Goal: Information Seeking & Learning: Learn about a topic

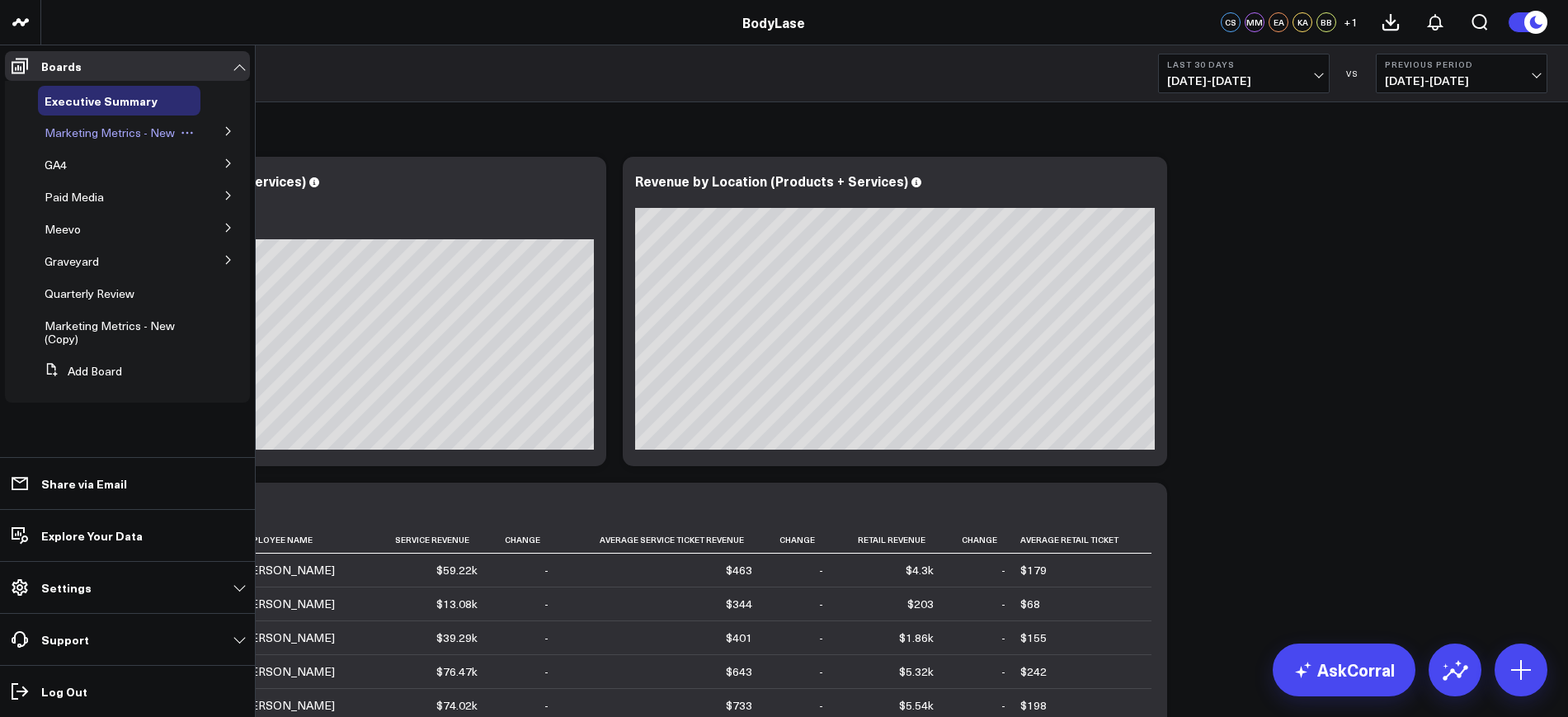
click at [90, 134] on span "Marketing Metrics - New" at bounding box center [110, 132] width 131 height 16
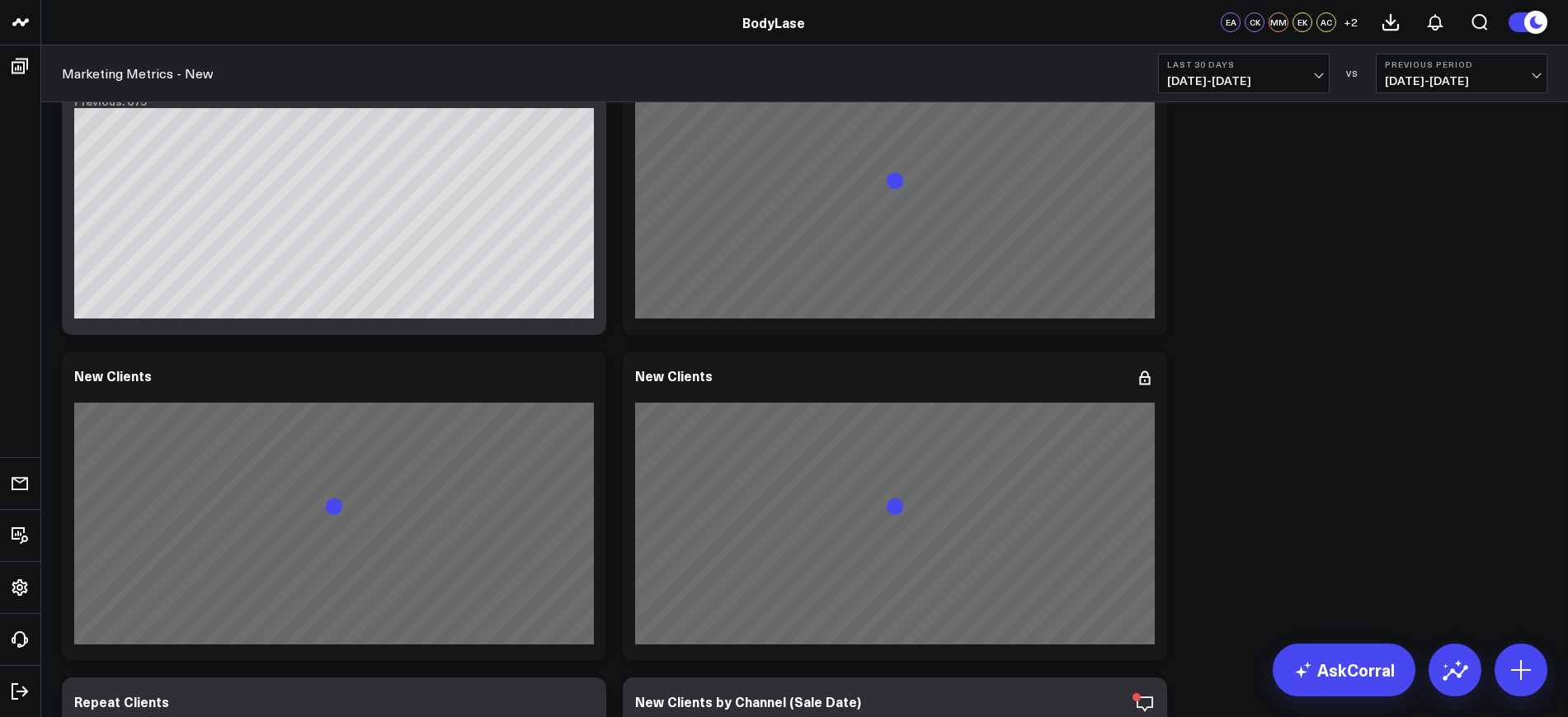
scroll to position [619, 0]
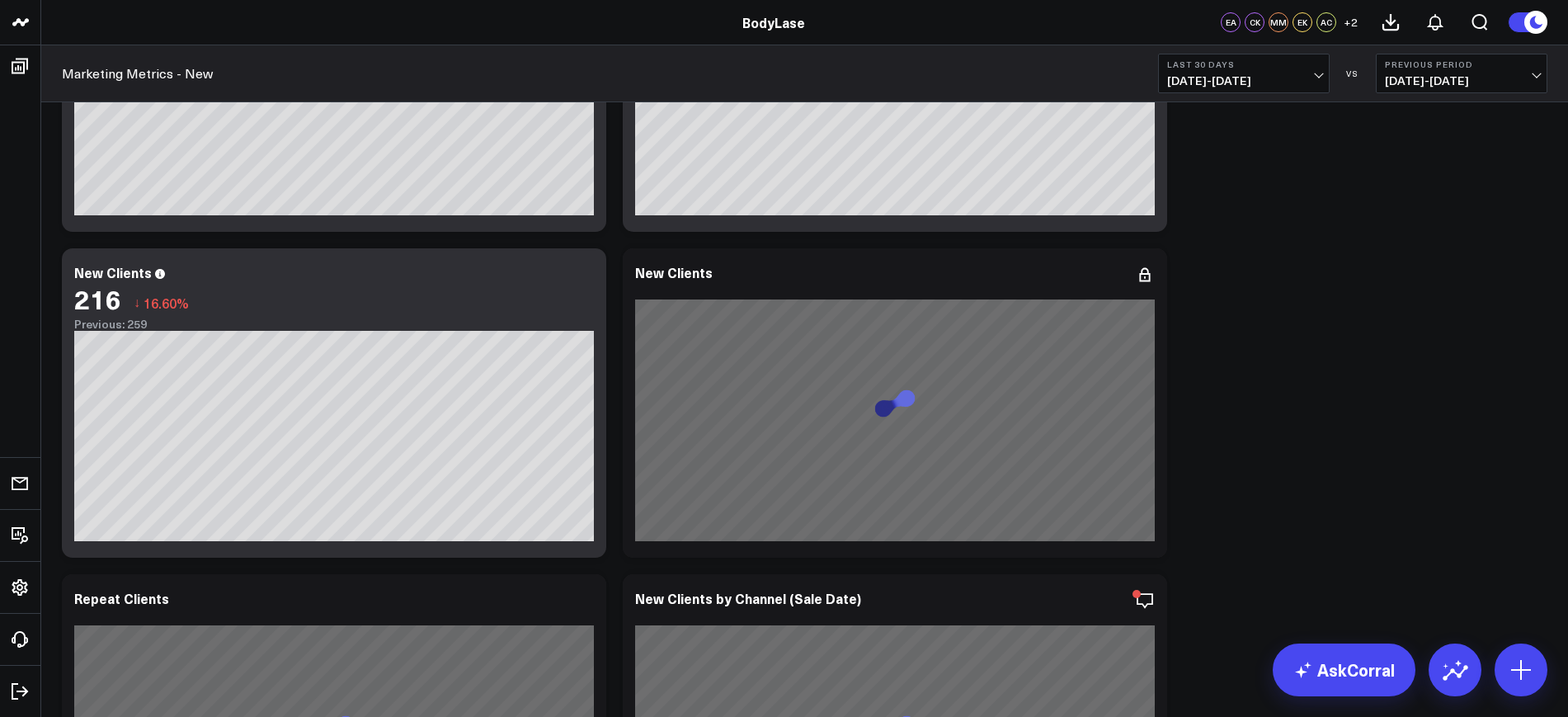
click at [1287, 76] on span "[DATE] - [DATE]" at bounding box center [1243, 81] width 153 height 13
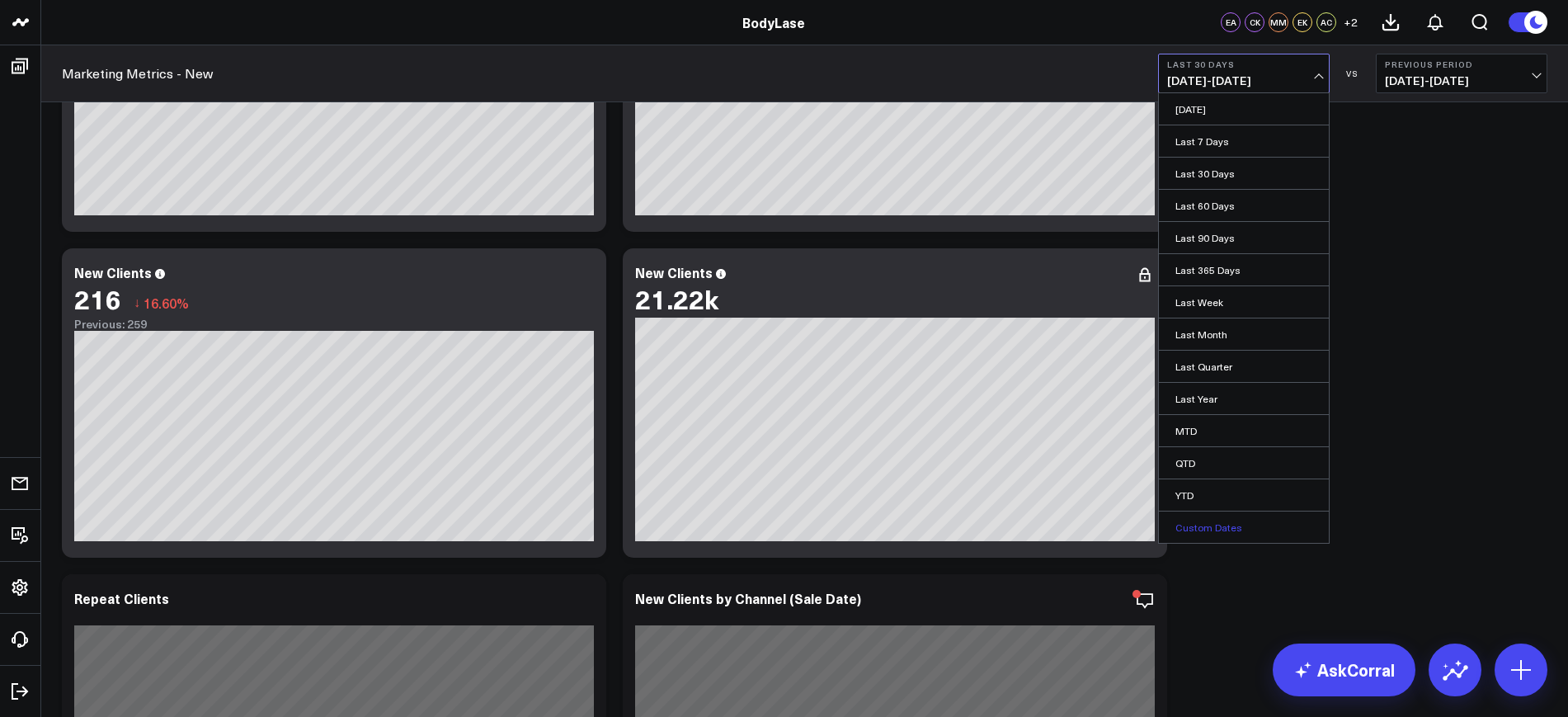
click at [1218, 527] on link "Custom Dates" at bounding box center [1244, 527] width 170 height 32
select select "7"
select select "2025"
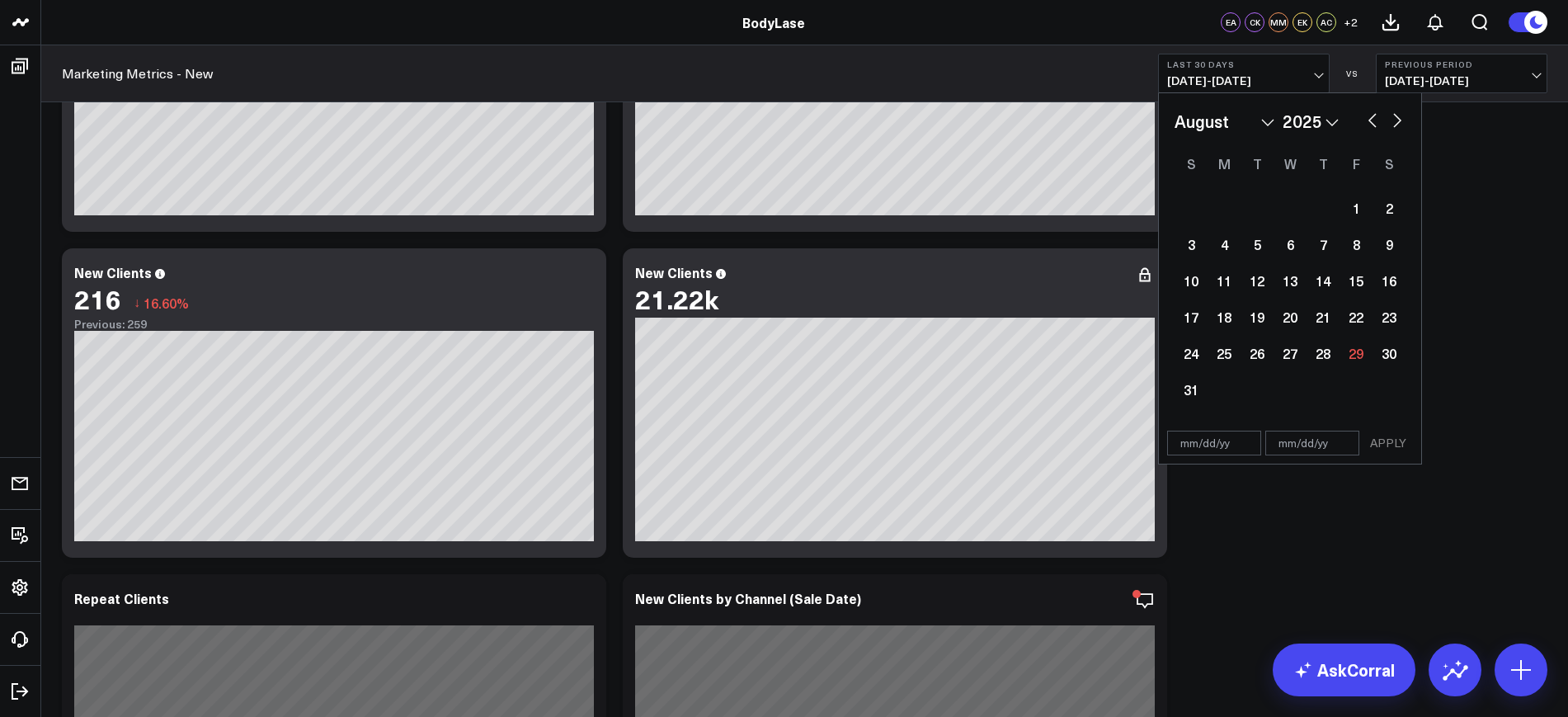
click at [1223, 429] on div "APPLY" at bounding box center [1290, 443] width 264 height 42
select select "7"
select select "2025"
click at [1223, 444] on input "text" at bounding box center [1213, 443] width 94 height 25
select select "7"
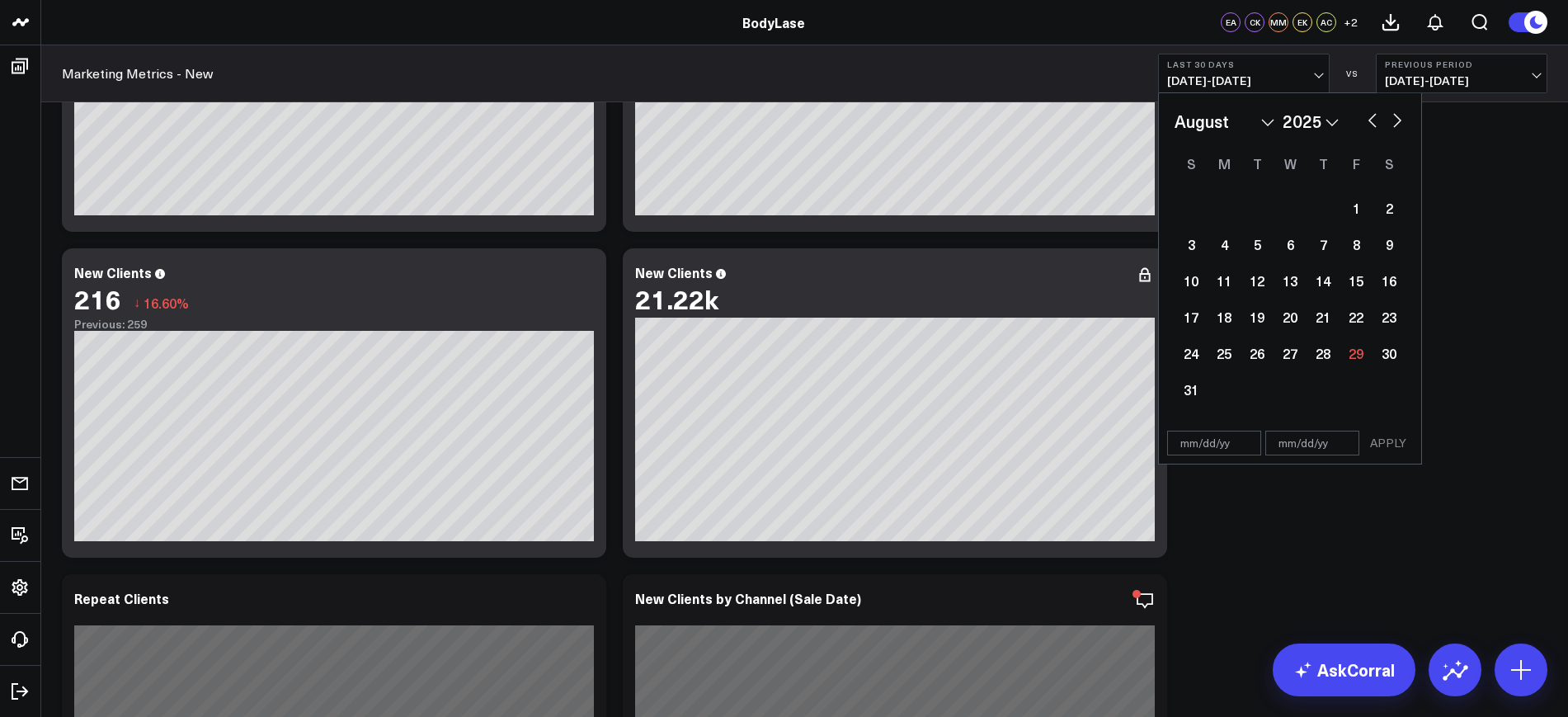
select select "2025"
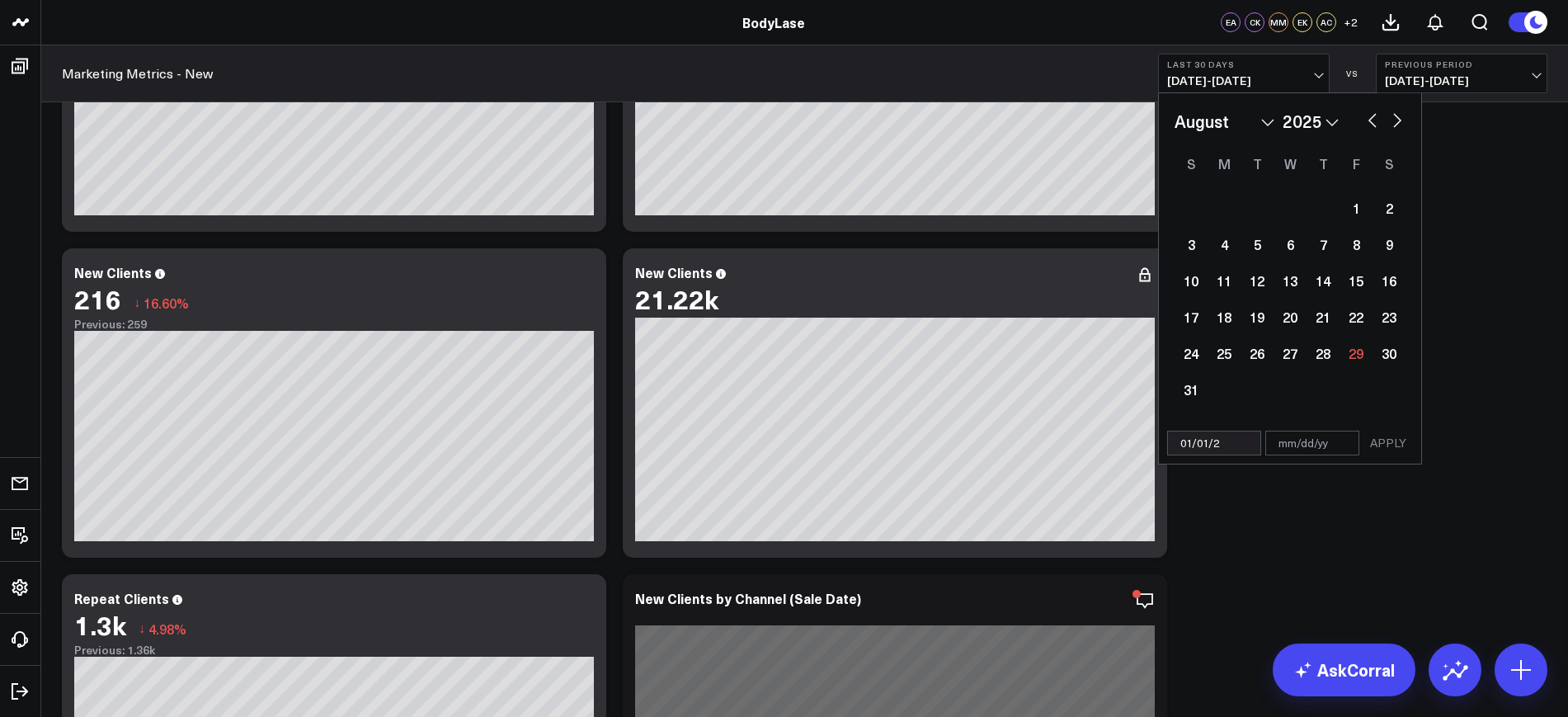
type input "[DATE]"
select select "2025"
type input "[DATE]"
click at [1312, 395] on input "text" at bounding box center [1312, 406] width 94 height 25
select select "2025"
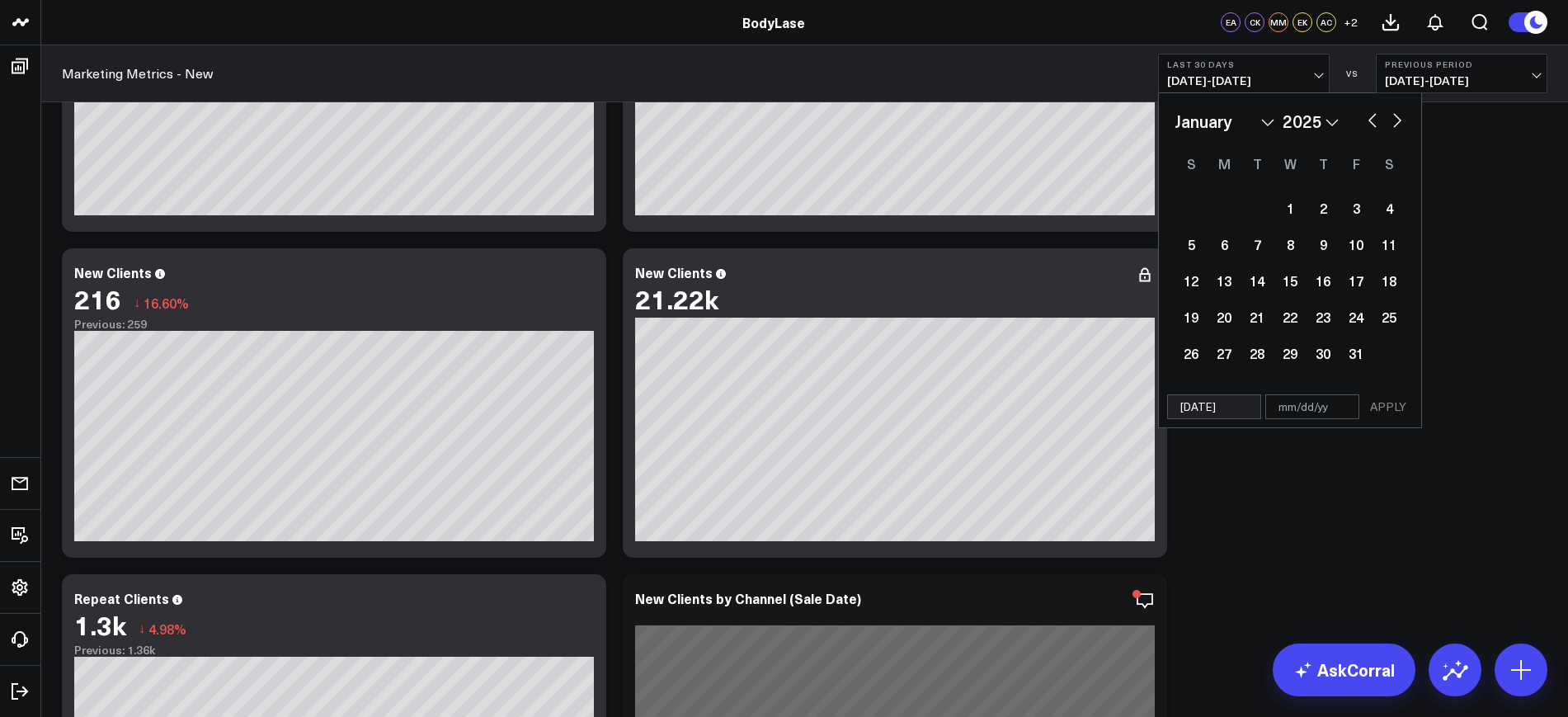
type input "0"
select select "2025"
type input "08"
select select "2025"
type input "08/25"
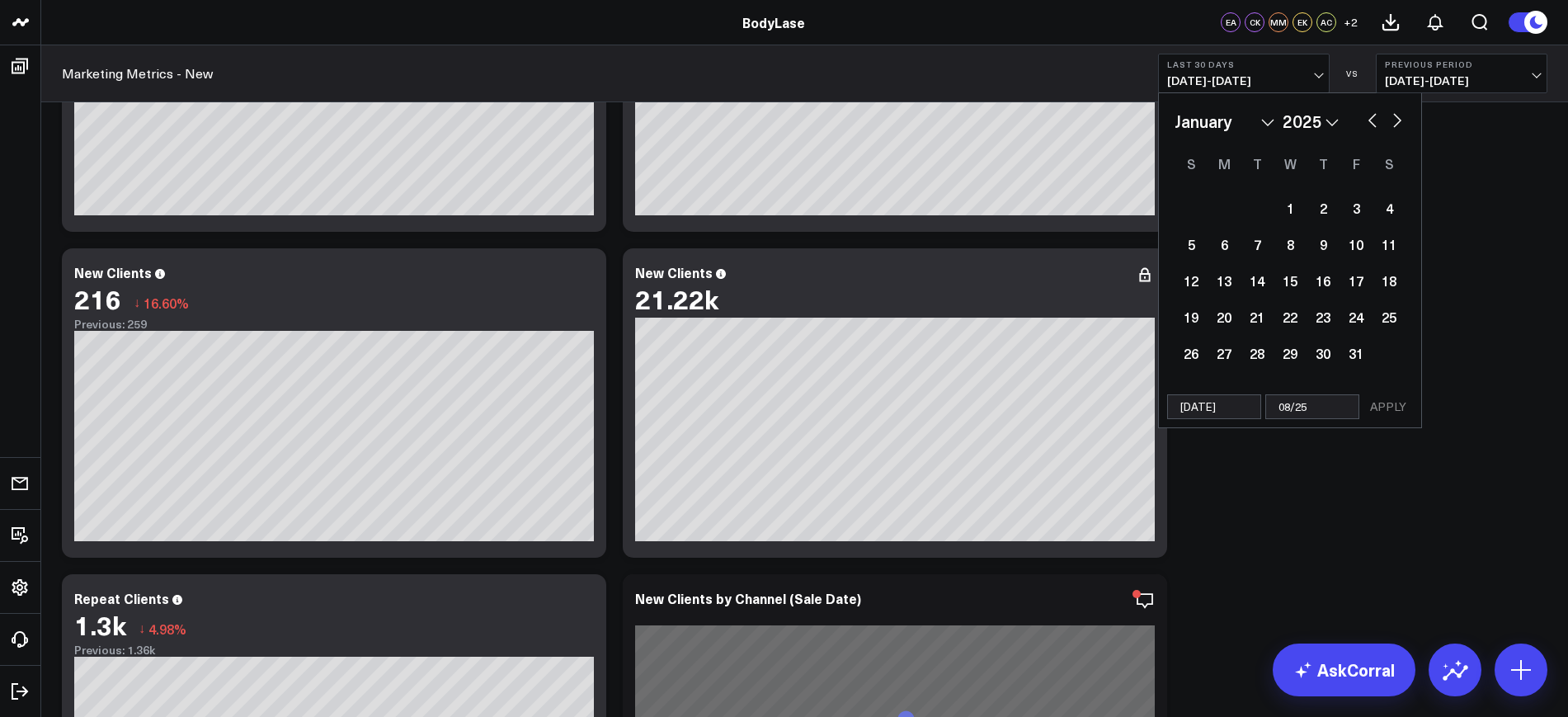
select select "2025"
type input "08/25/2"
select select "2025"
type input "[DATE]"
select select "2025"
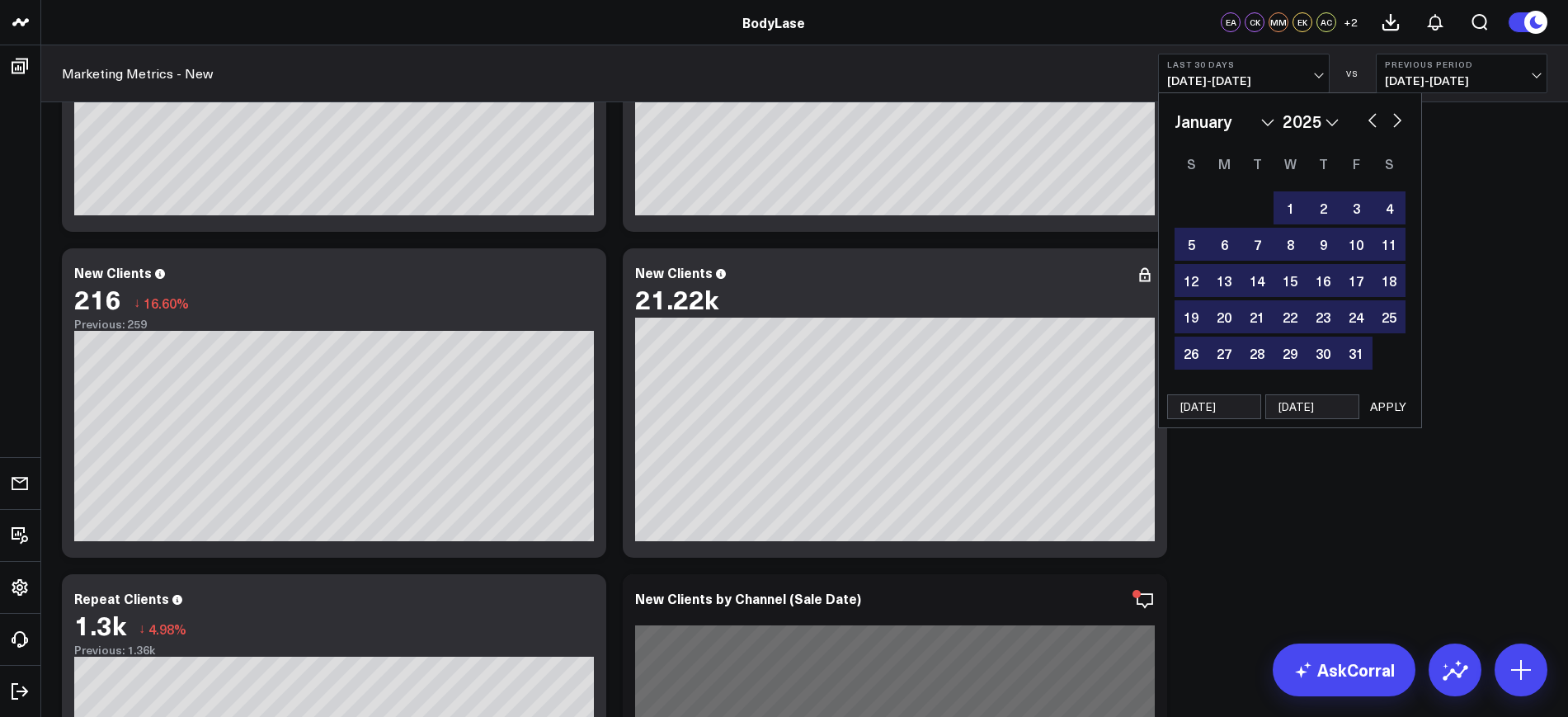
type input "[DATE]"
click at [1394, 401] on button "APPLY" at bounding box center [1388, 406] width 49 height 25
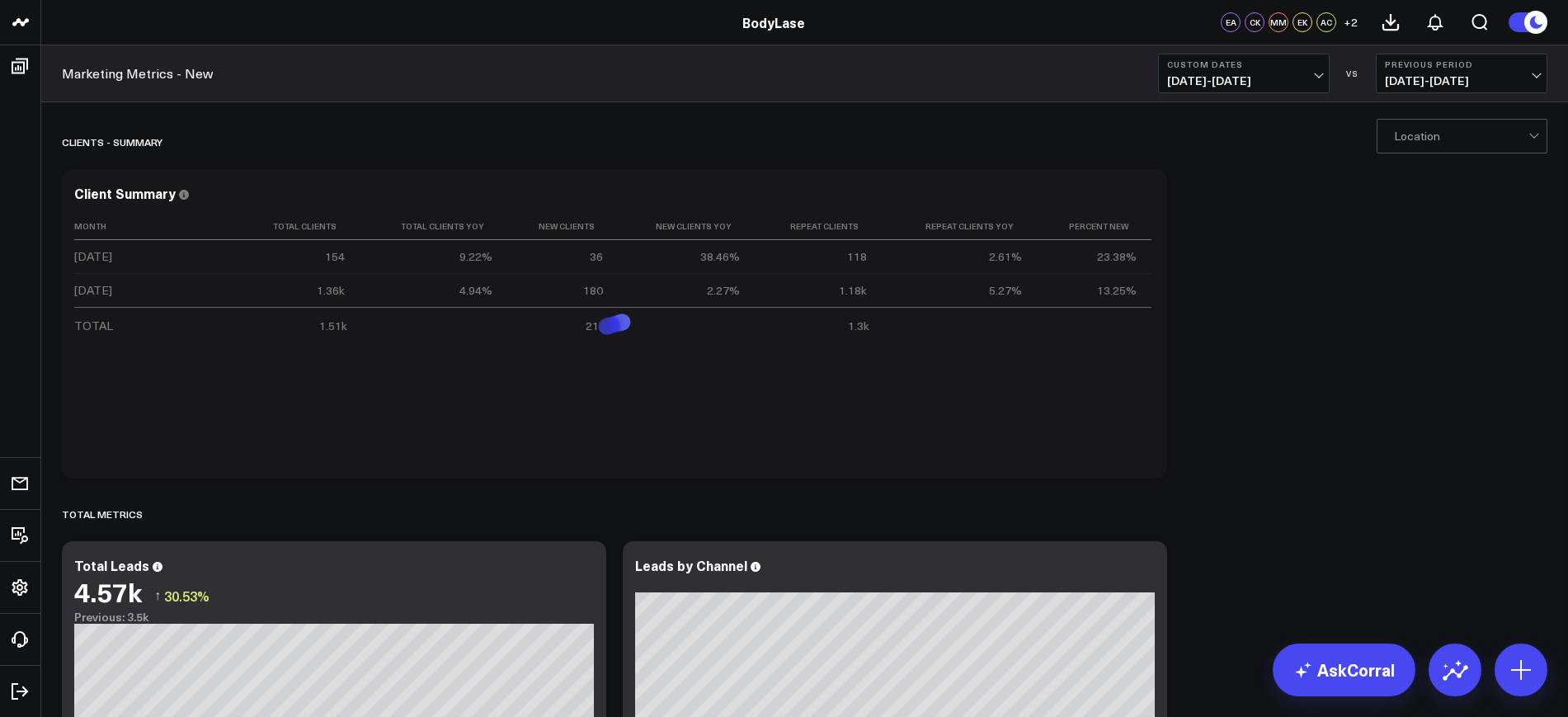
click at [1450, 119] on div "Location" at bounding box center [1462, 135] width 171 height 35
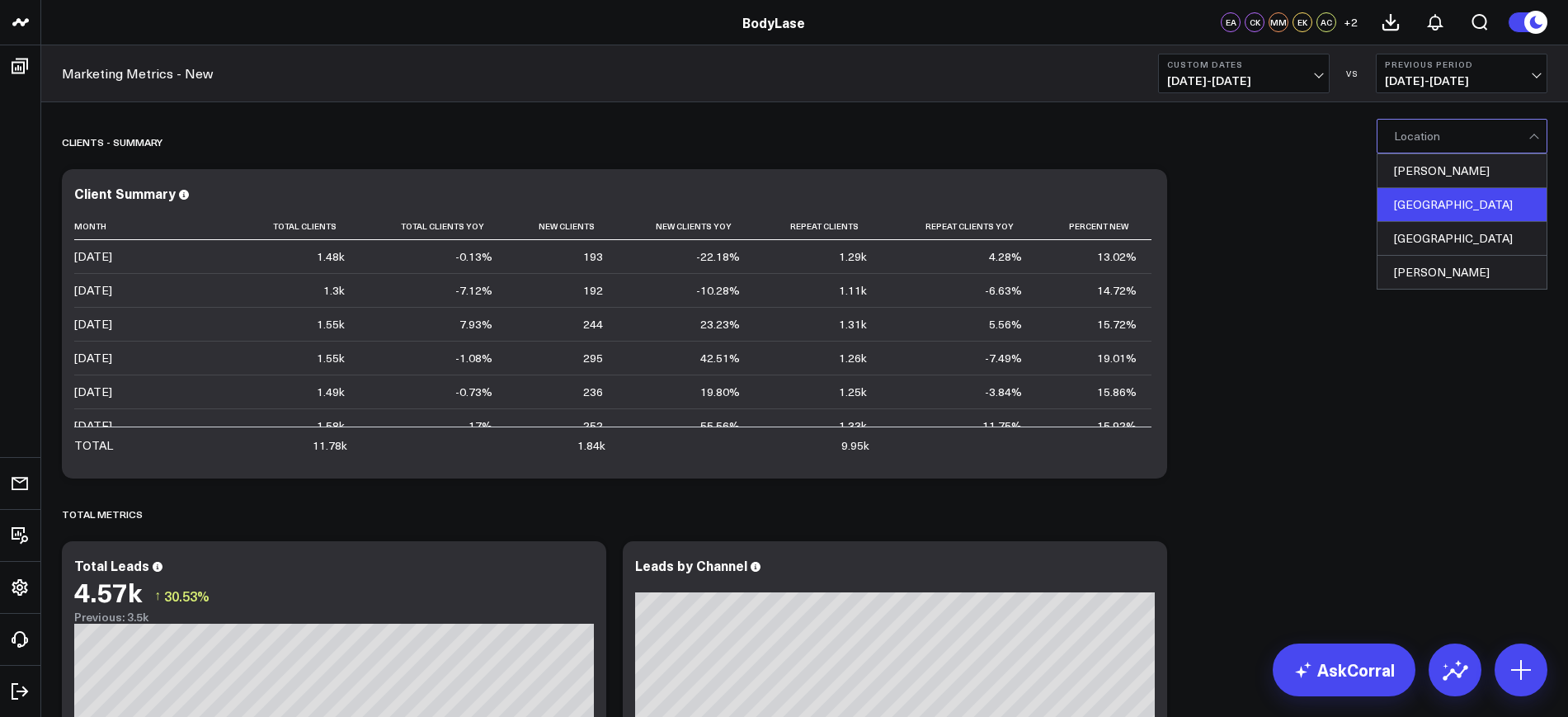
click at [1420, 193] on div "[GEOGRAPHIC_DATA]" at bounding box center [1462, 204] width 169 height 34
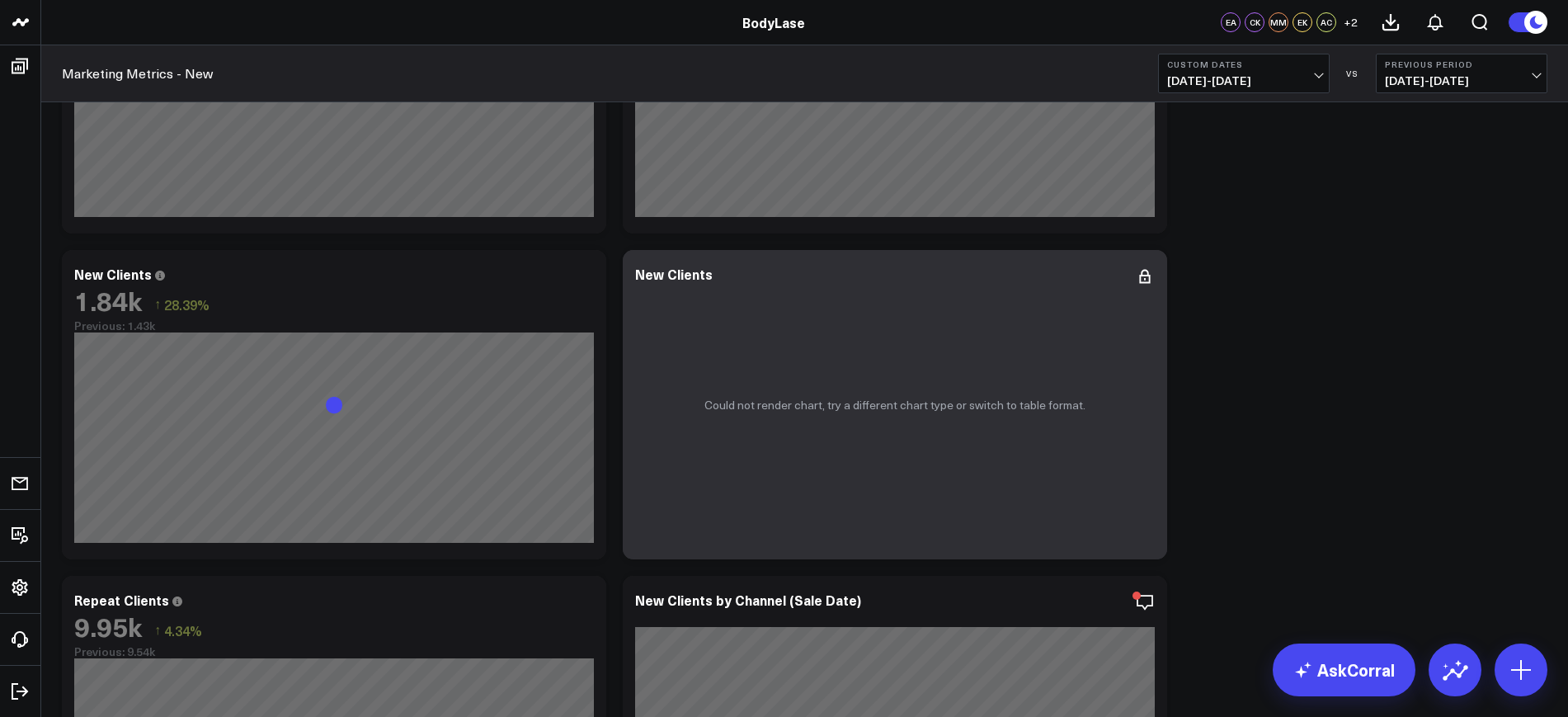
scroll to position [619, 0]
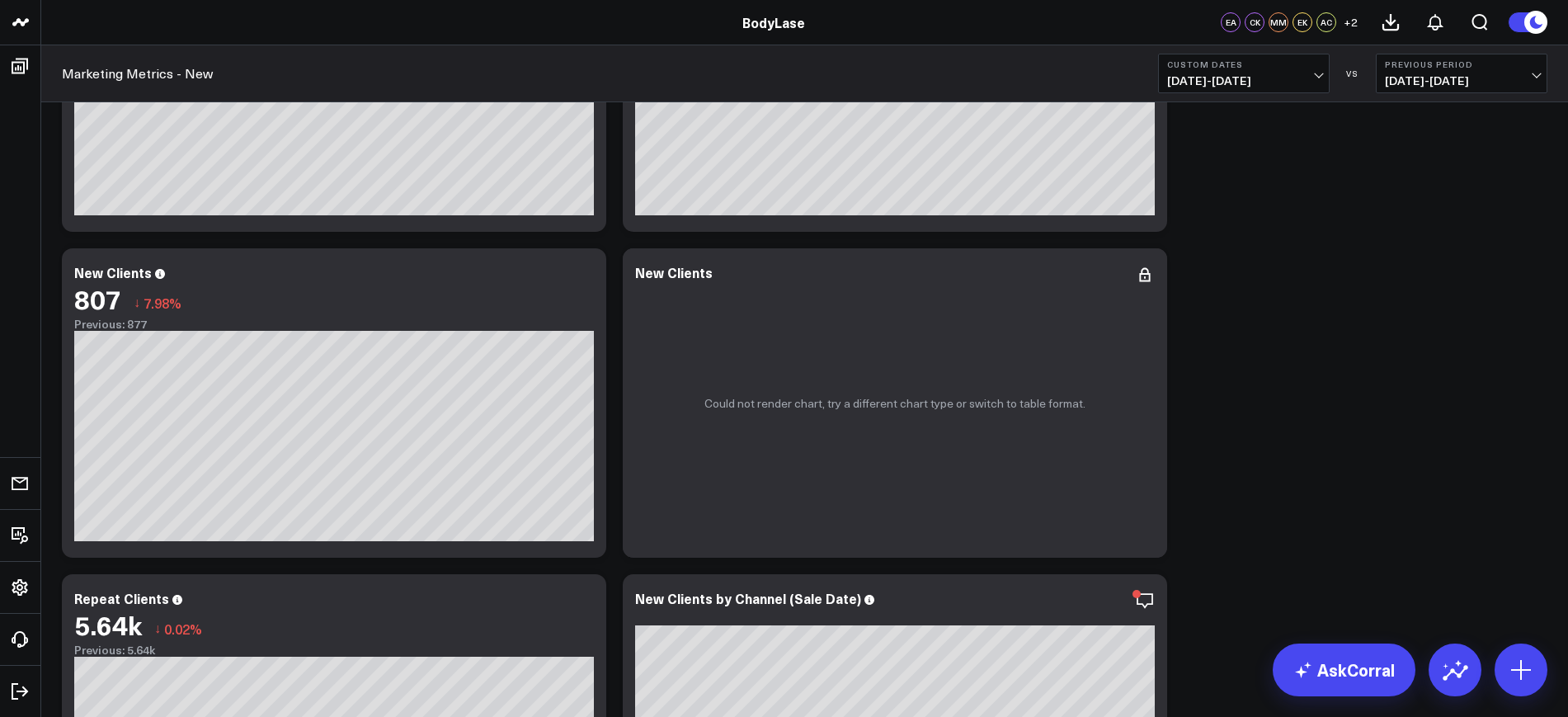
click at [1326, 77] on button "Custom Dates [DATE] - [DATE]" at bounding box center [1244, 73] width 172 height 39
click at [1205, 530] on link "Custom Dates" at bounding box center [1244, 527] width 170 height 32
select select "7"
select select "2025"
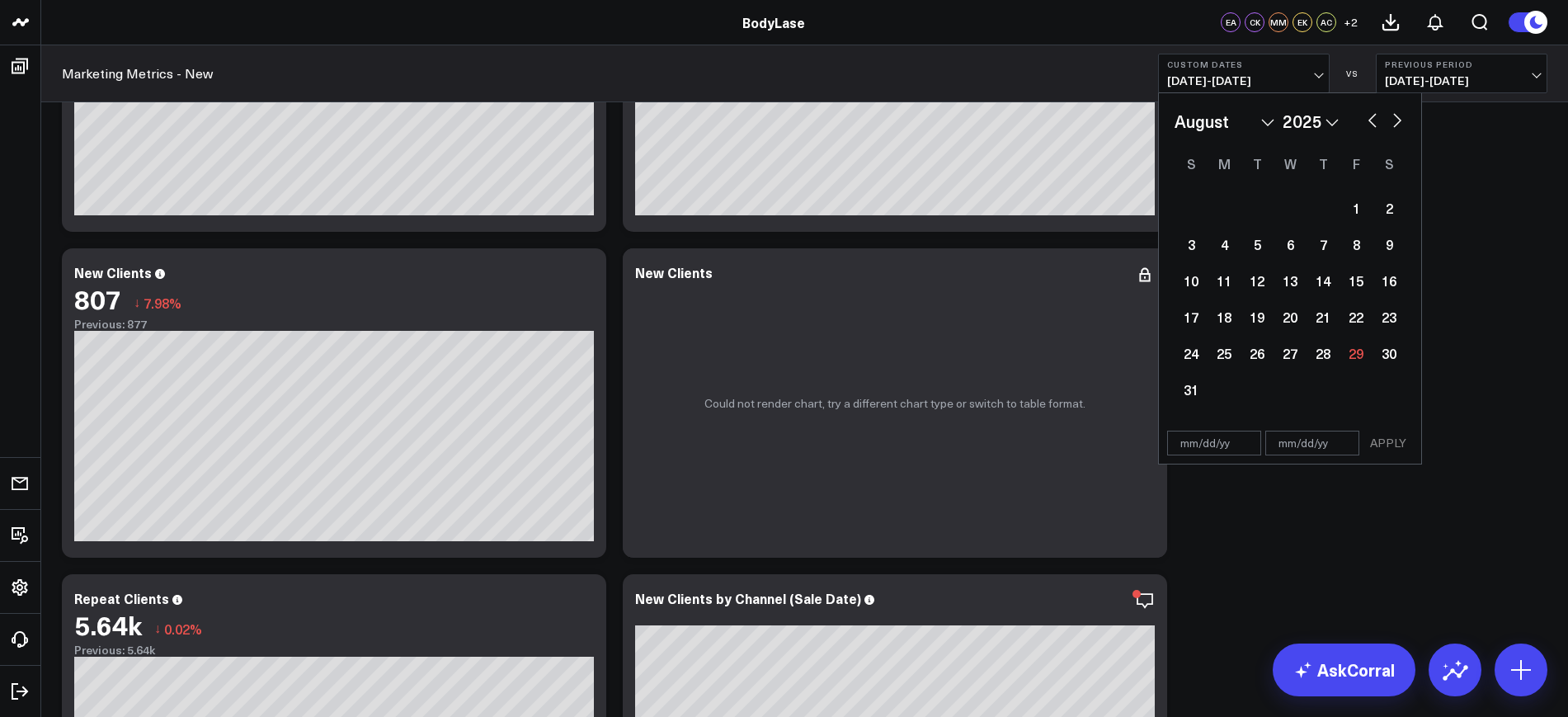
click at [1242, 429] on div "APPLY" at bounding box center [1290, 443] width 264 height 42
select select "7"
select select "2025"
click at [1229, 443] on input "text" at bounding box center [1213, 443] width 94 height 25
select select "7"
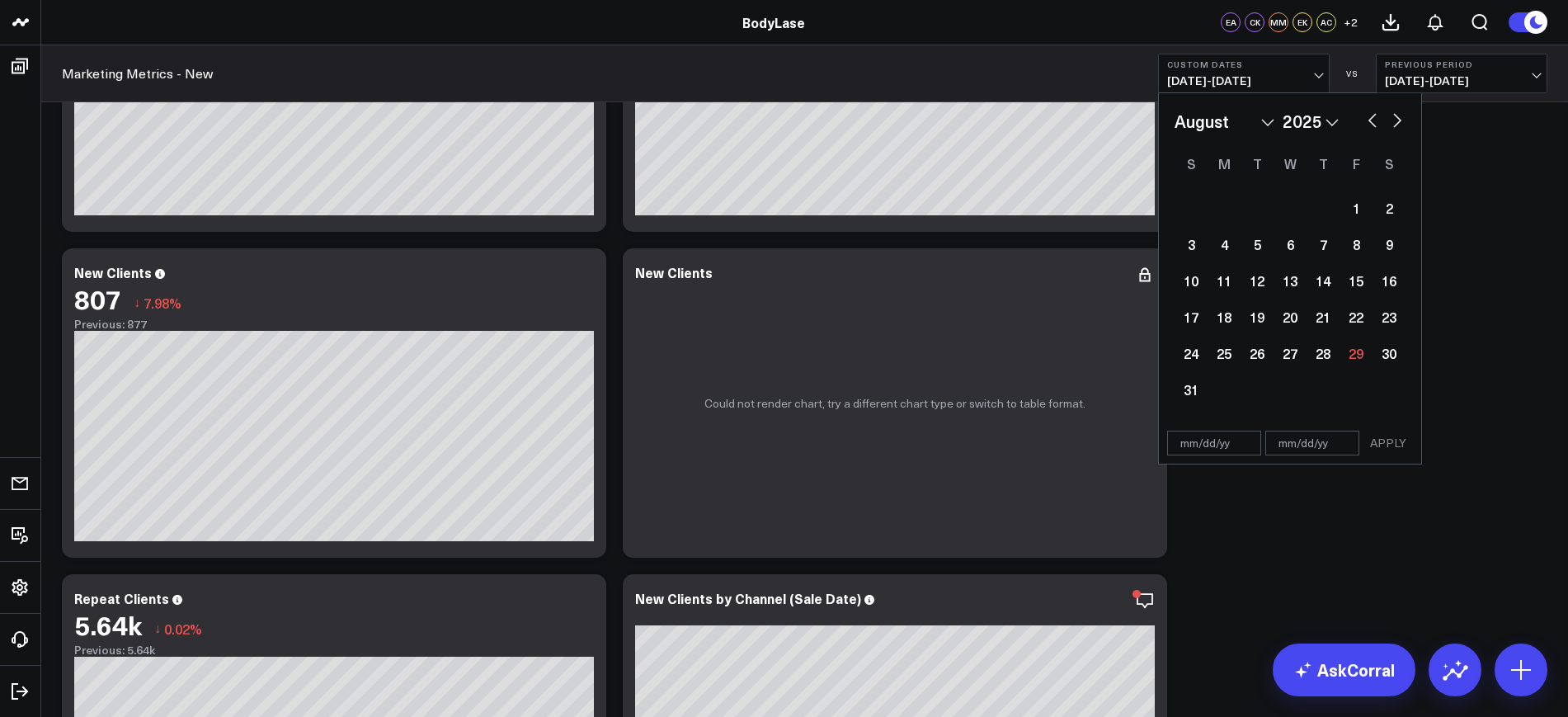
select select "2025"
type input "[DATE]"
select select "6"
select select "2025"
type input "[DATE]"
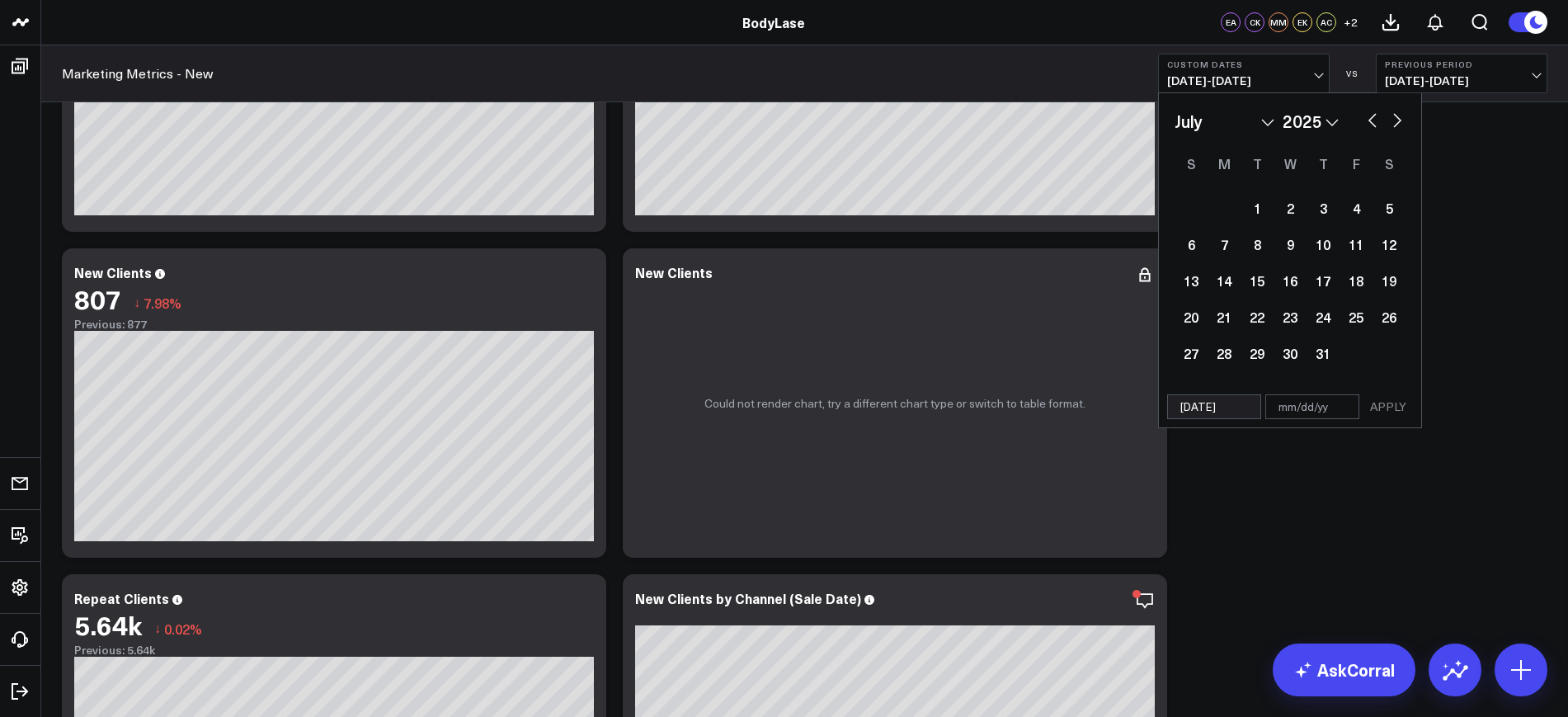
click at [1320, 408] on input "text" at bounding box center [1312, 406] width 94 height 25
select select "6"
select select "2025"
type input "0"
select select "6"
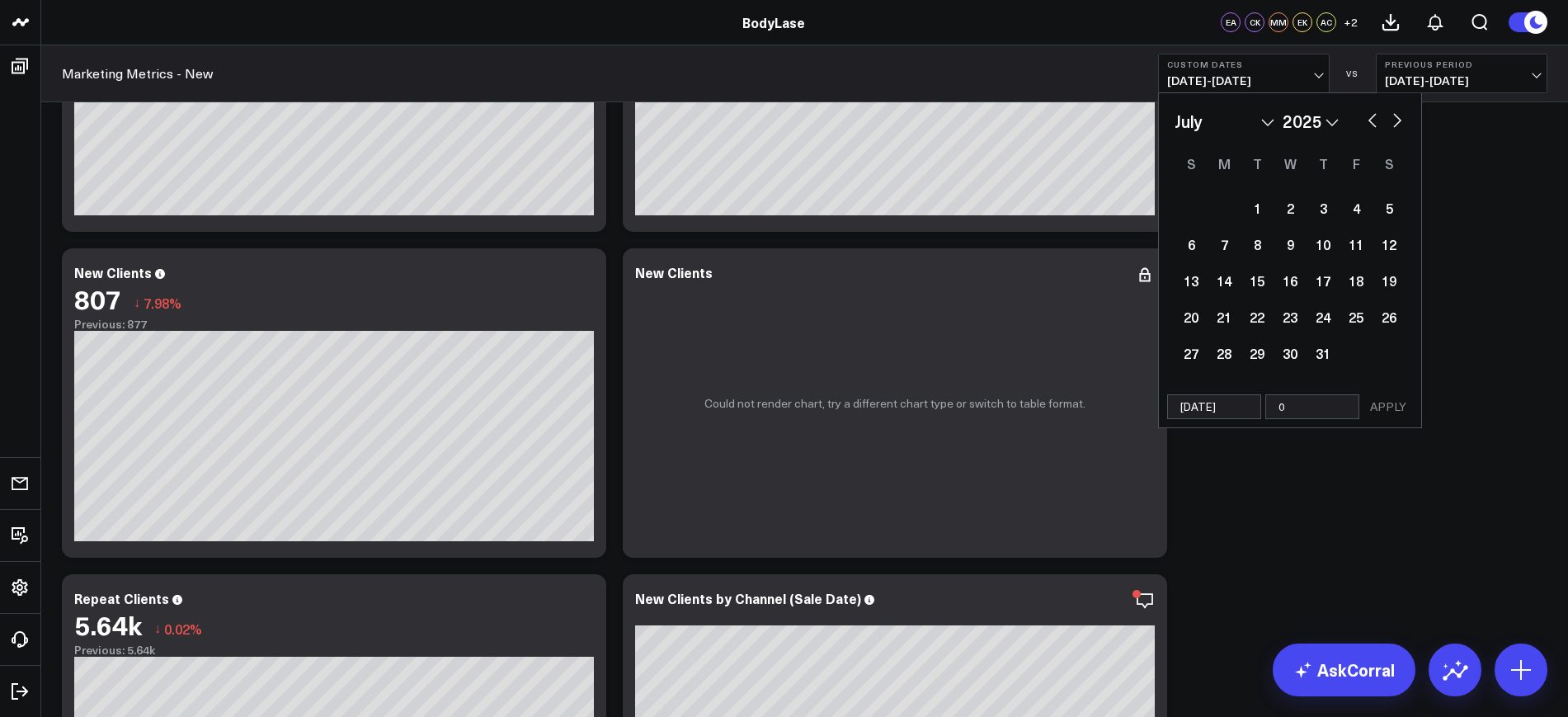
select select "2025"
type input "08/25"
select select "6"
select select "2025"
type input "08/25/2"
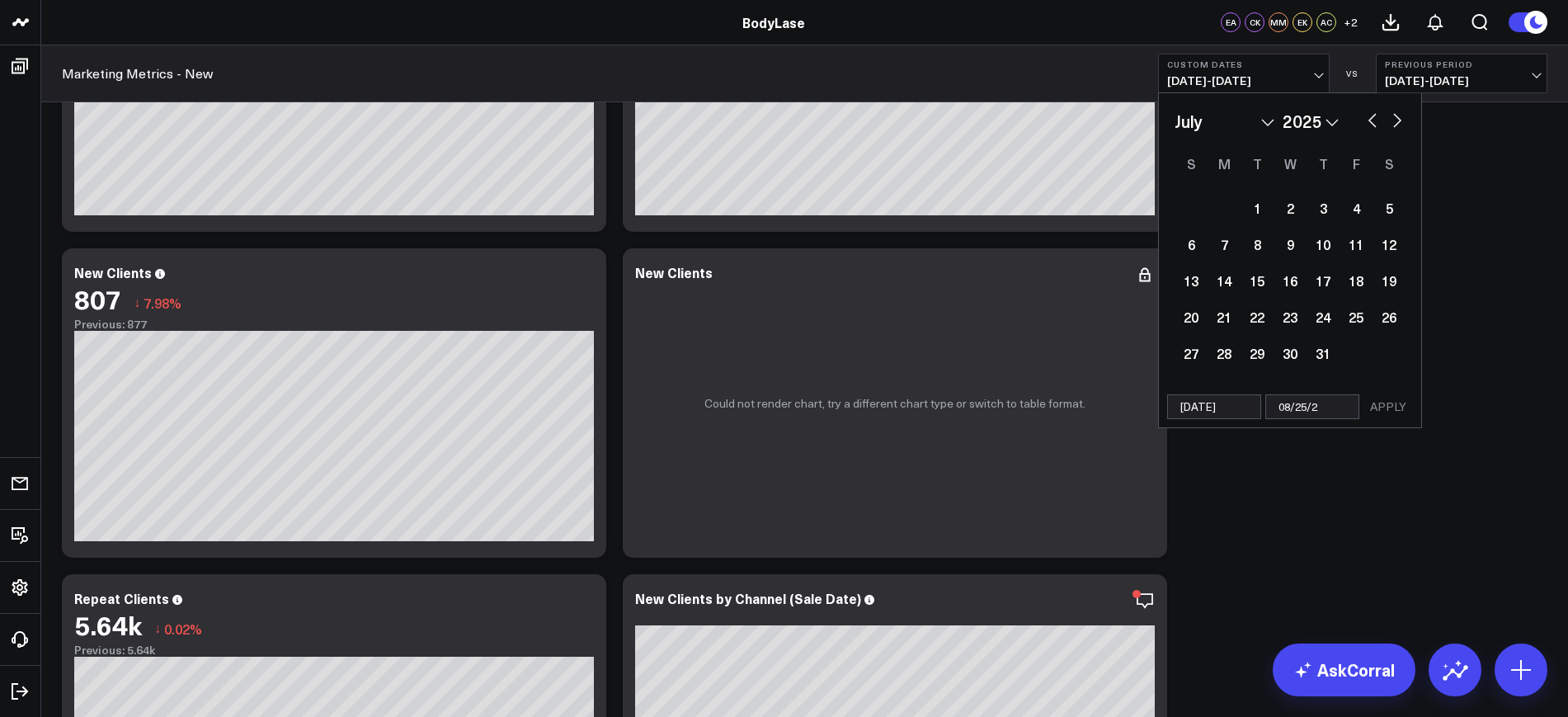
select select "6"
select select "2025"
type input "[DATE]"
select select "6"
select select "2025"
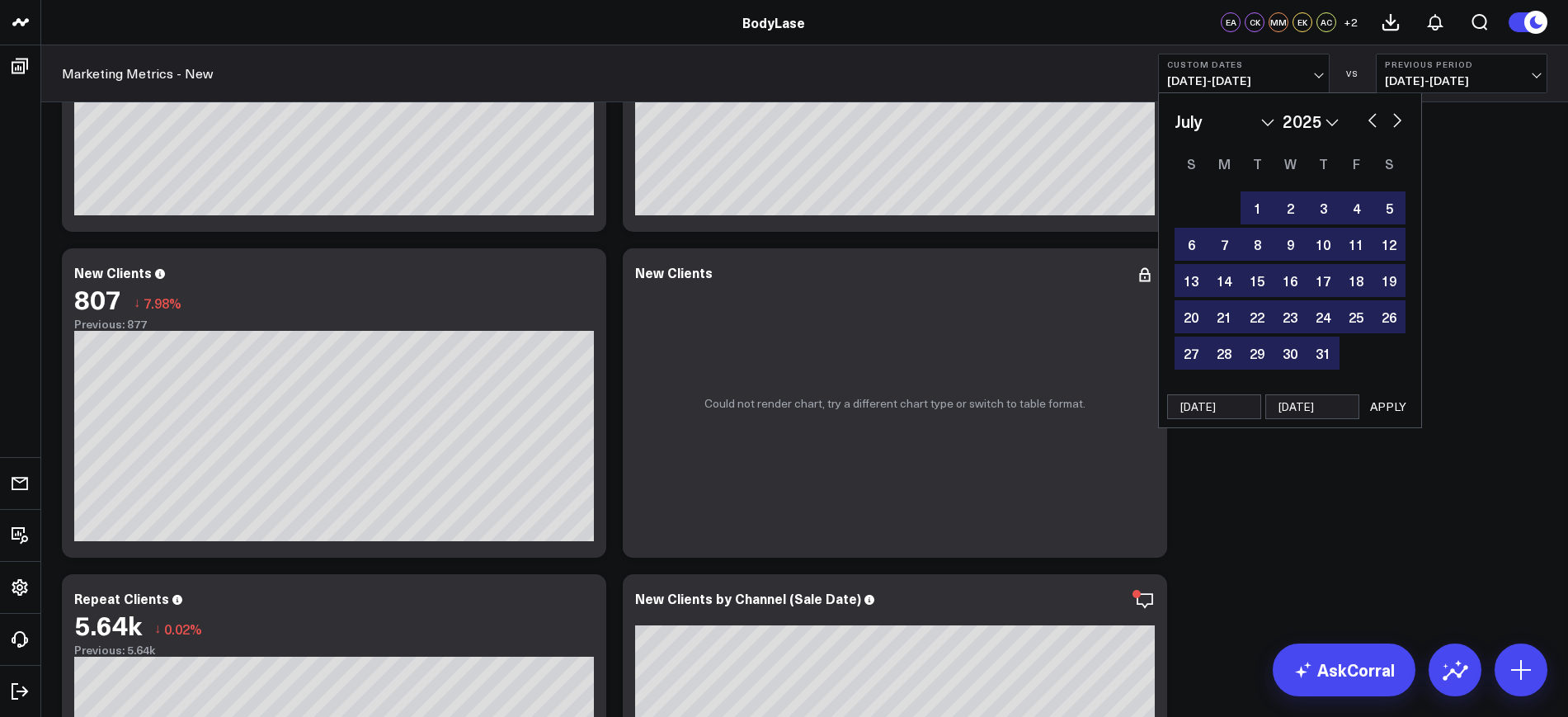
type input "[DATE]"
click at [1388, 407] on button "APPLY" at bounding box center [1388, 406] width 49 height 25
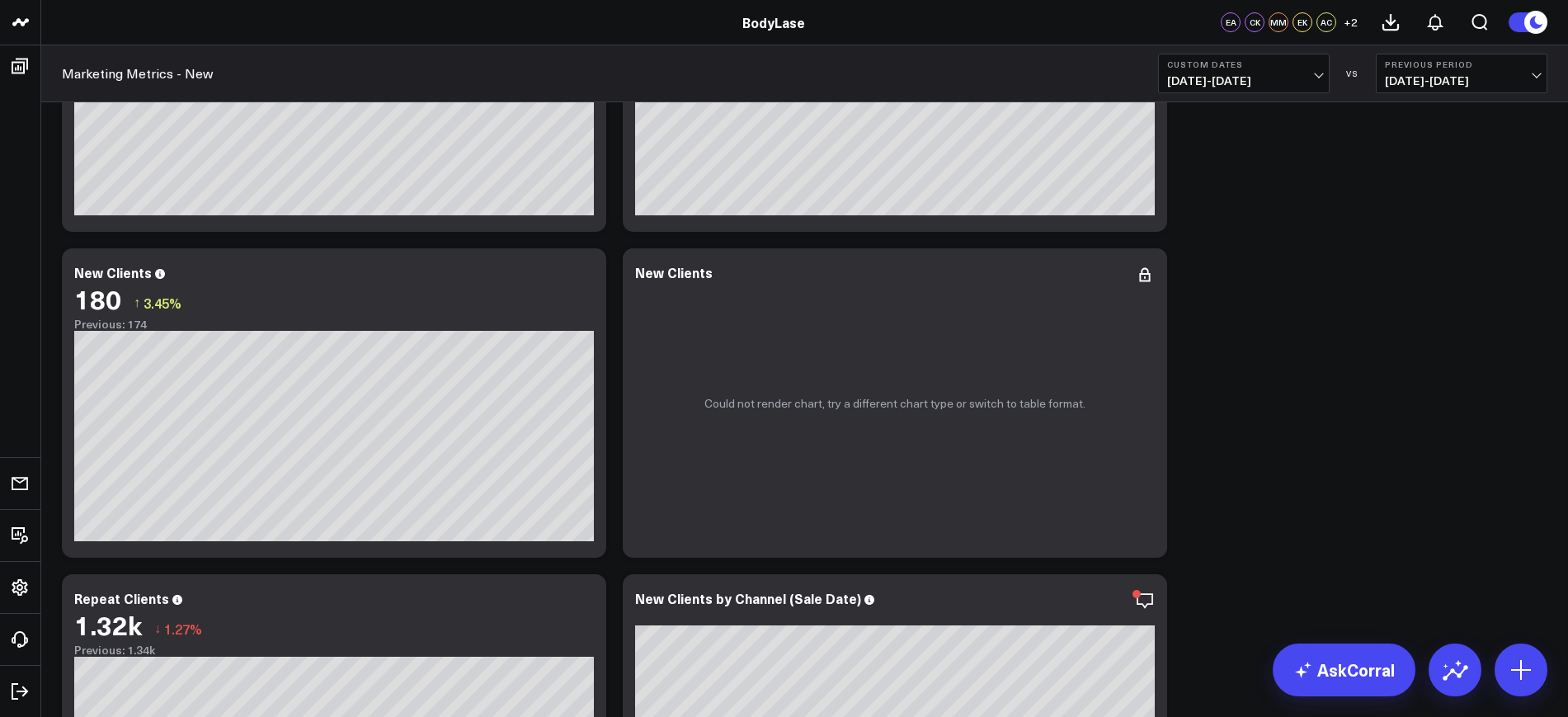
click at [1148, 279] on icon at bounding box center [1144, 274] width 20 height 20
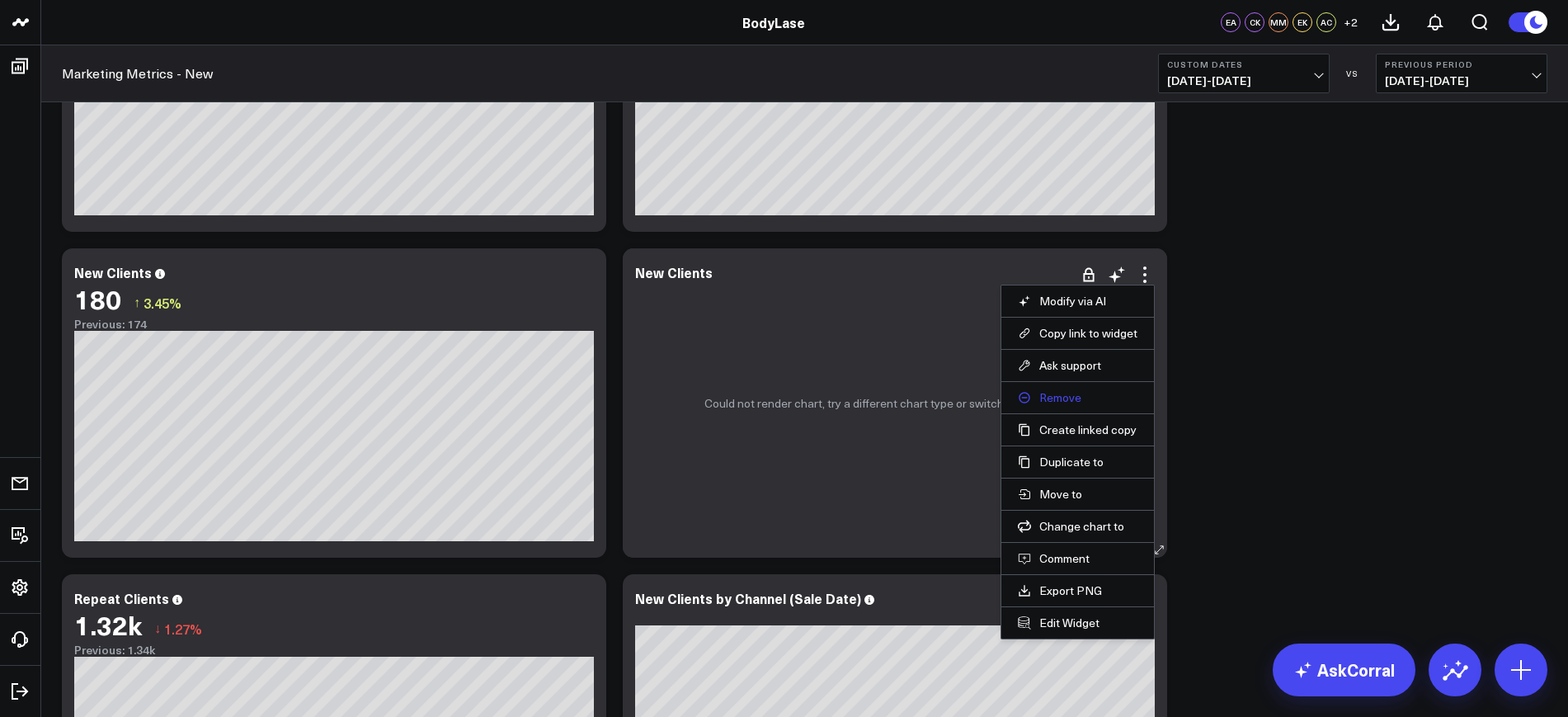
click at [1058, 395] on button "Remove" at bounding box center [1077, 398] width 119 height 15
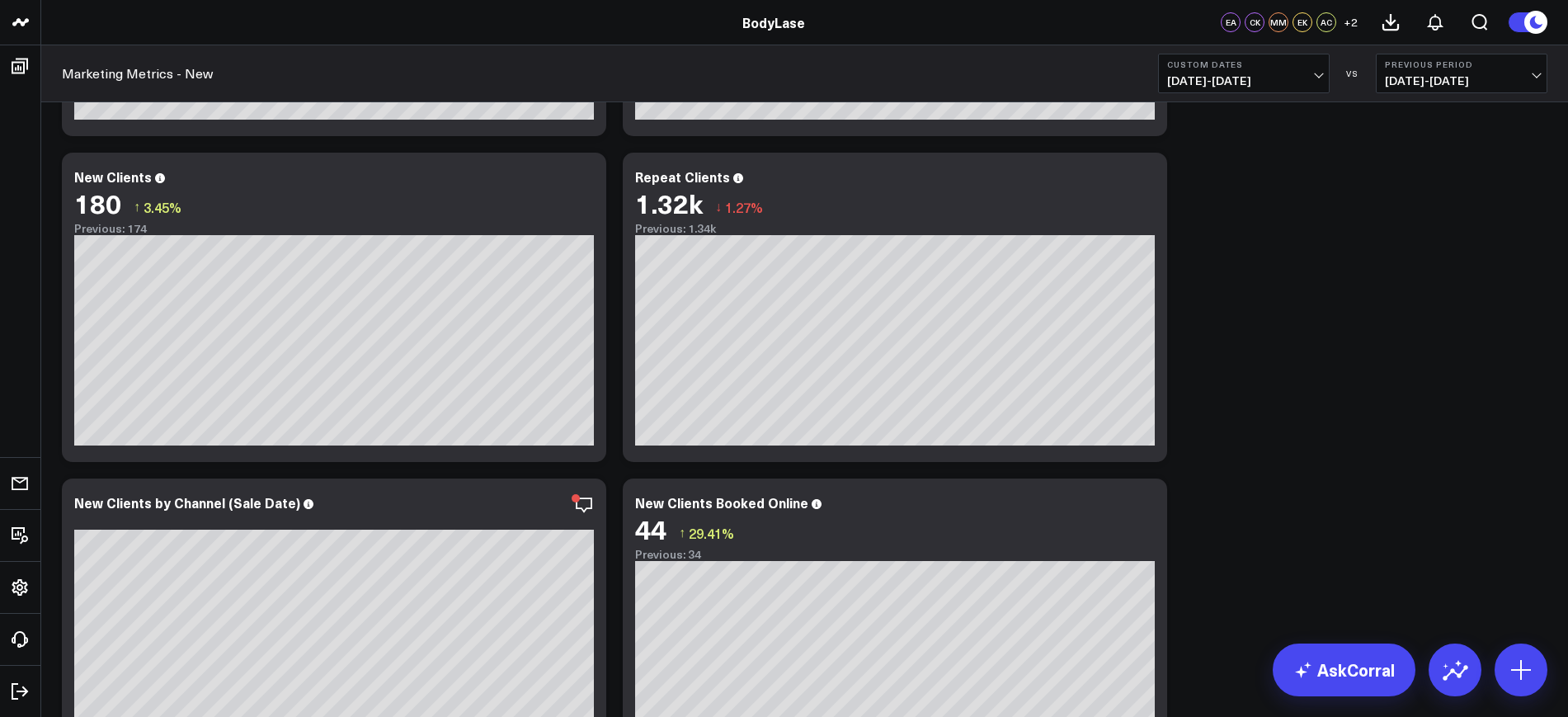
scroll to position [825, 0]
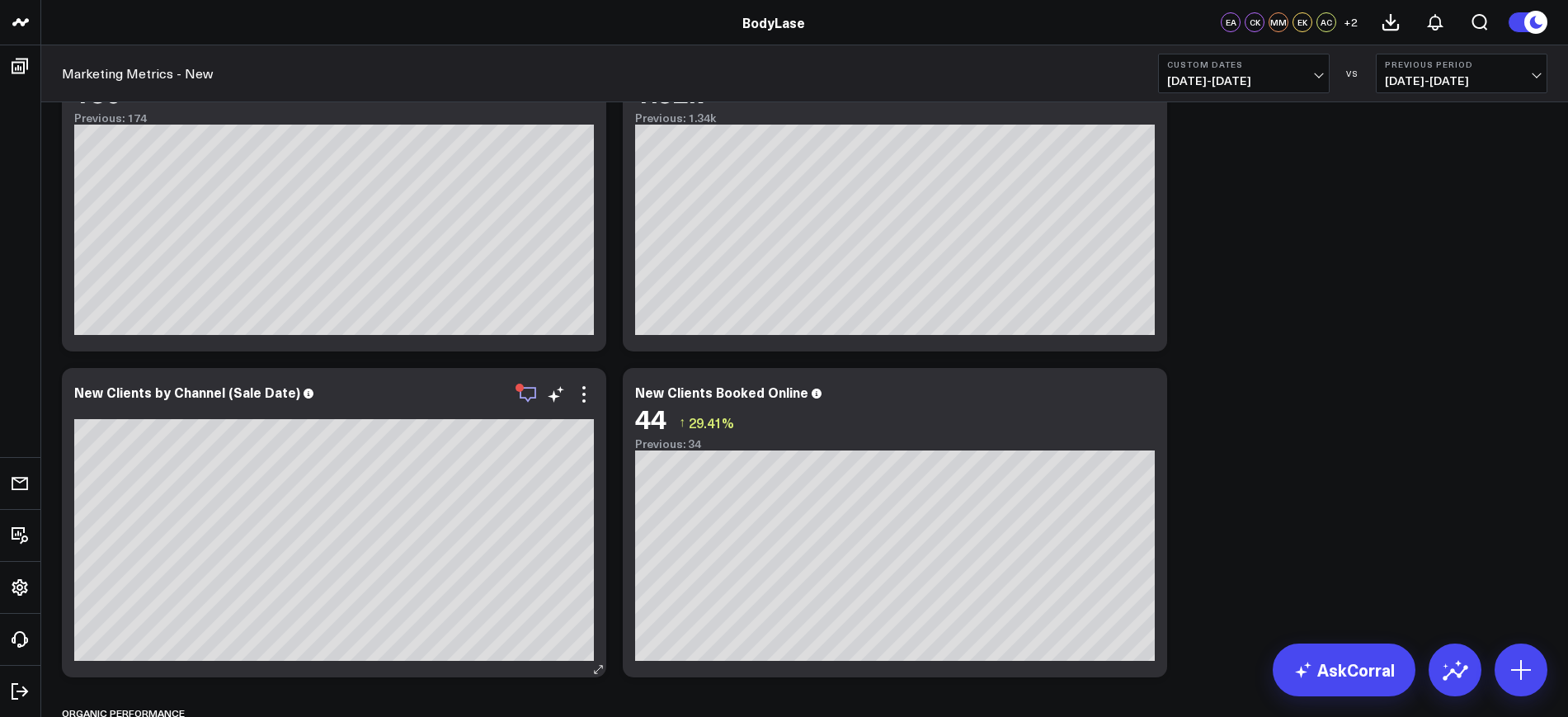
click at [521, 393] on icon "button" at bounding box center [527, 394] width 20 height 20
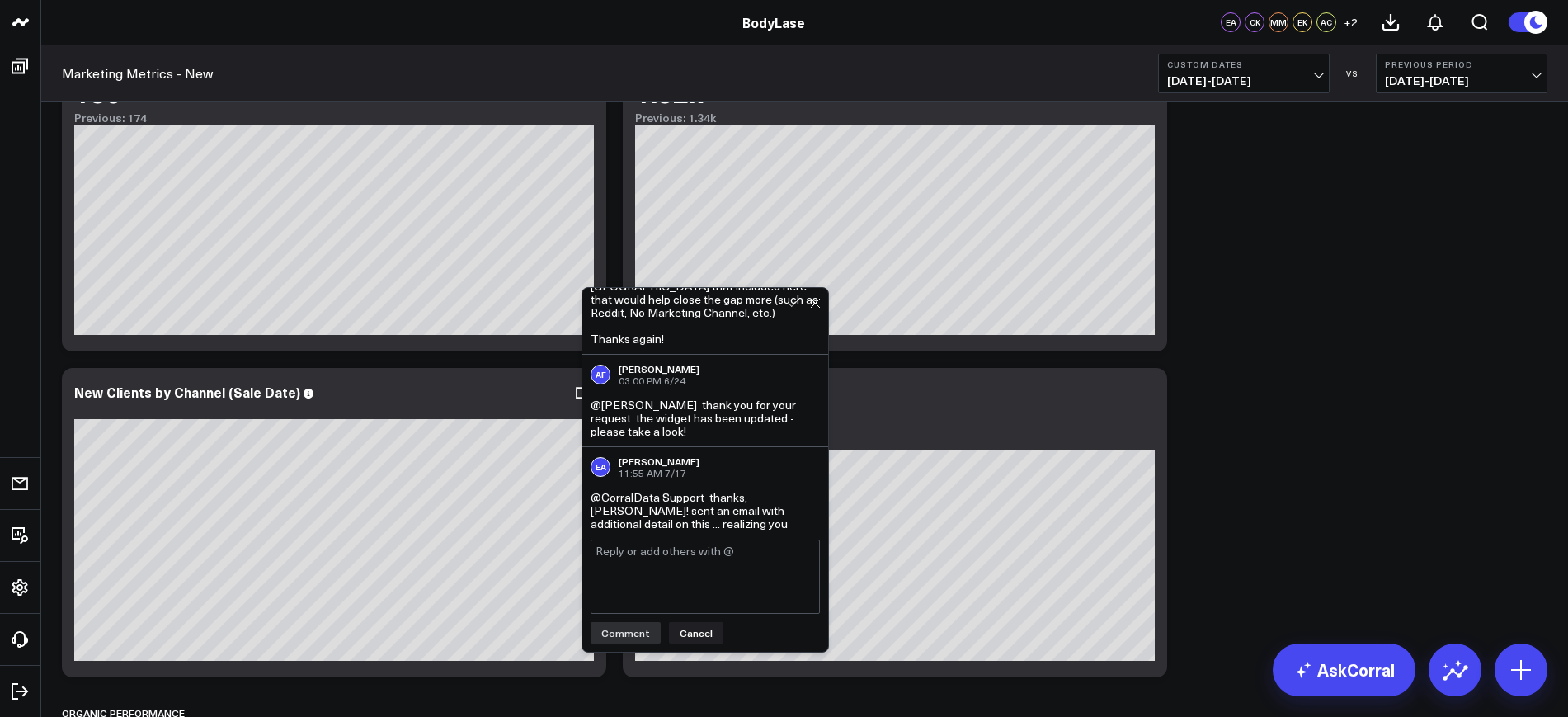
scroll to position [905, 0]
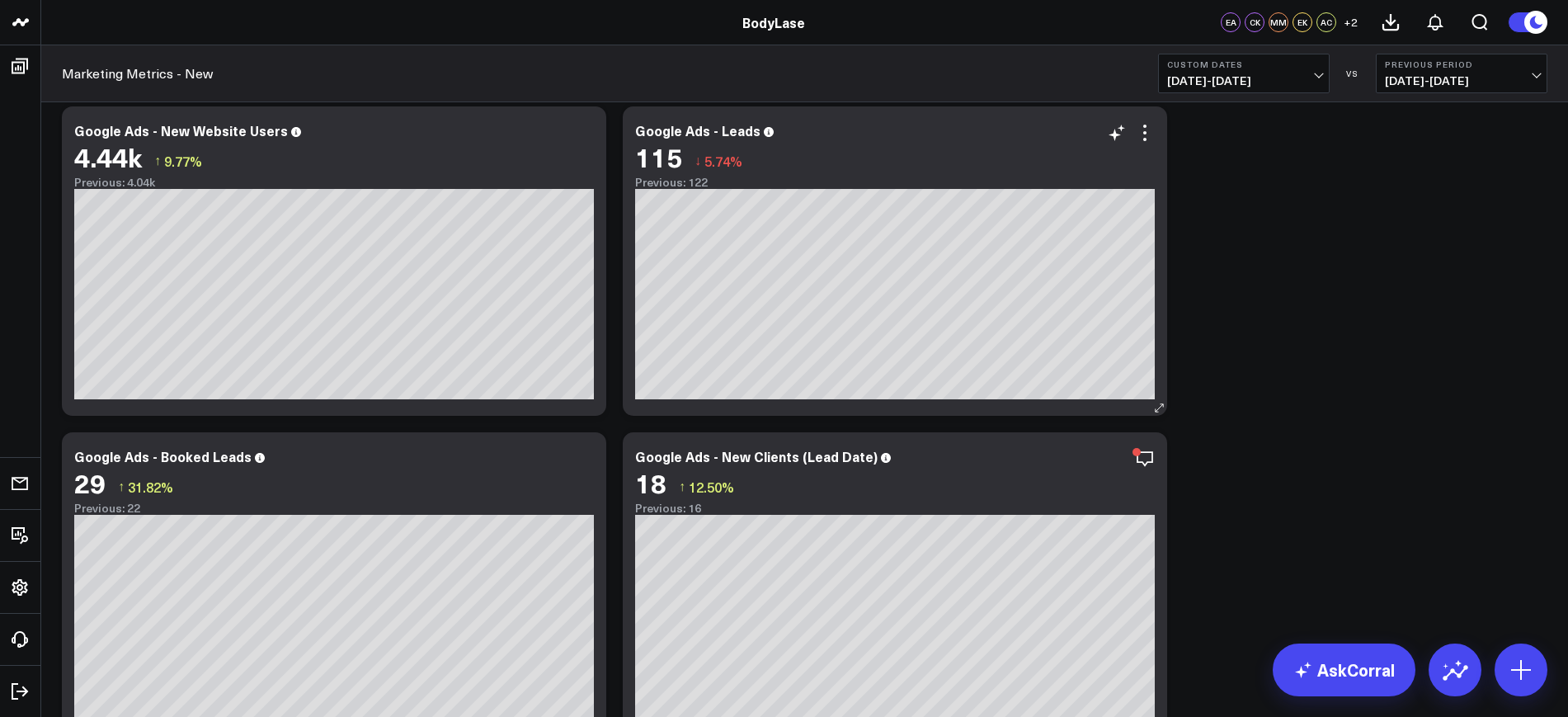
scroll to position [2166, 0]
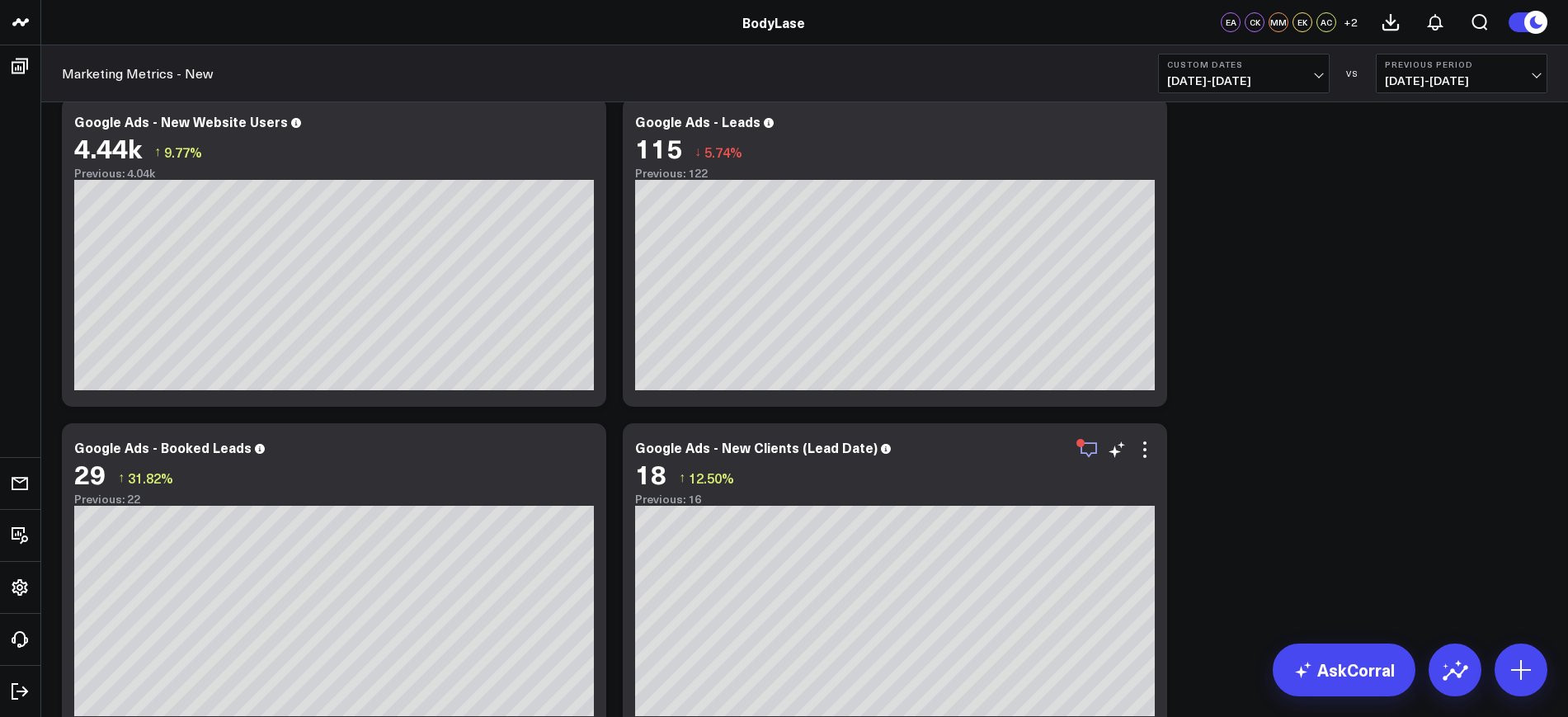
click at [1089, 450] on icon "button" at bounding box center [1088, 449] width 20 height 20
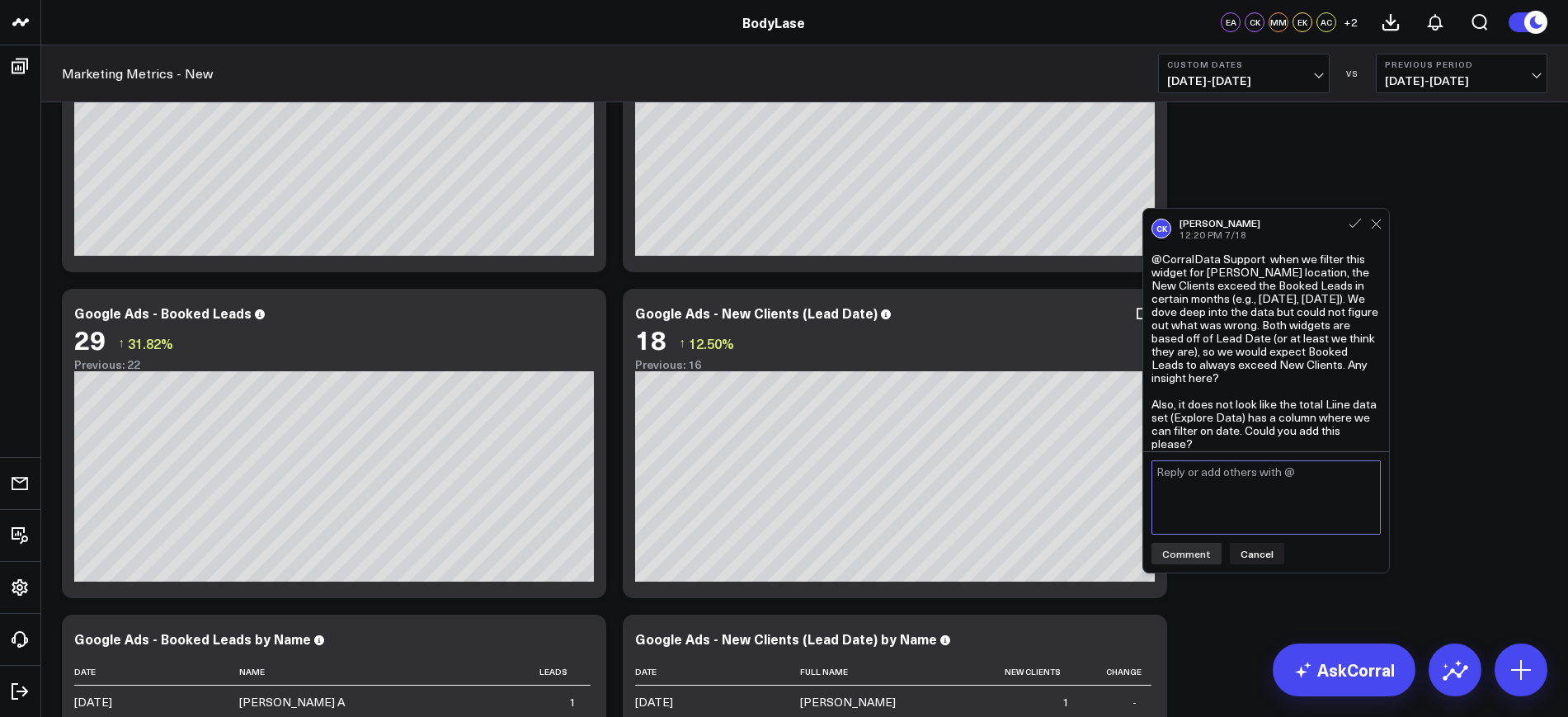
scroll to position [2269, 0]
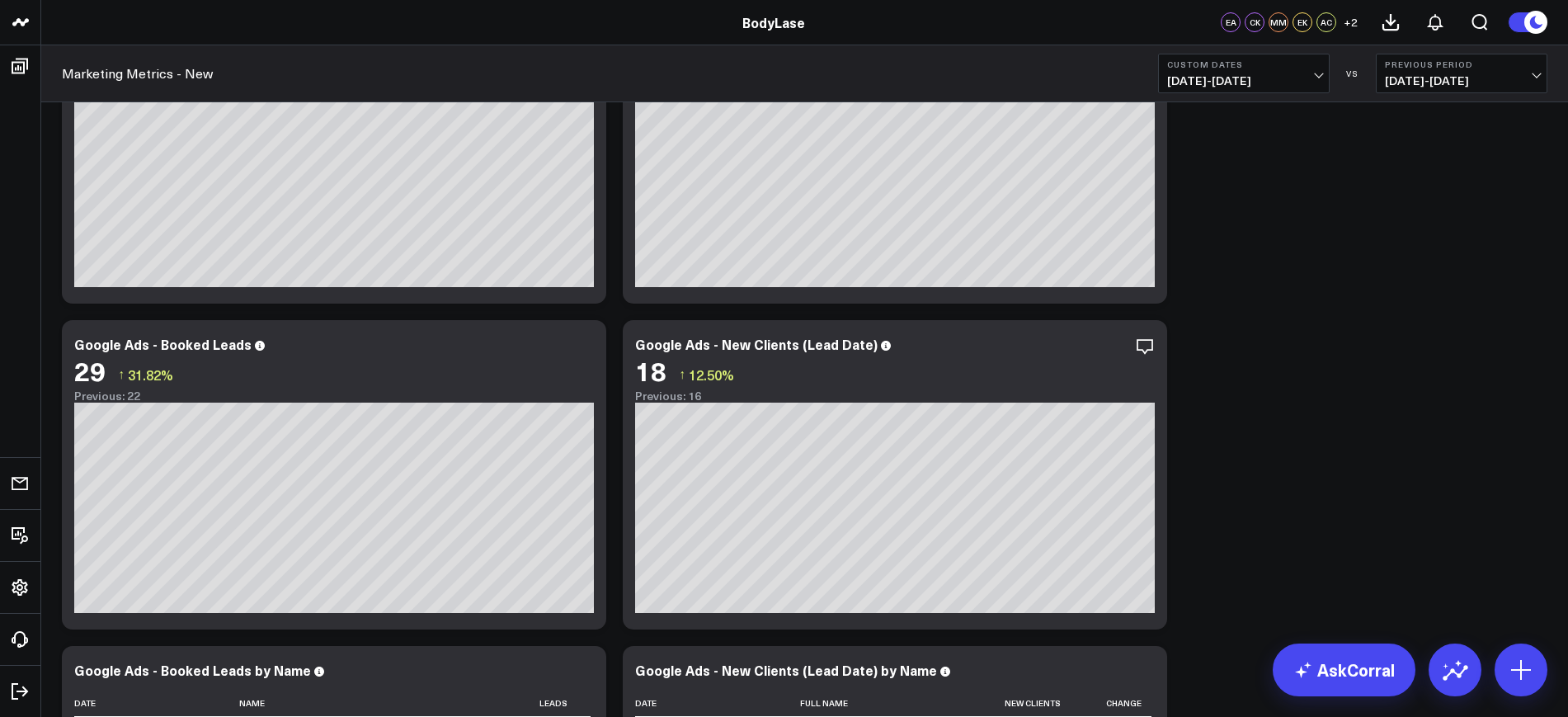
click at [1554, 358] on div "Clients - Summary Modify via AI Copy link to widget Ask support Remove Create l…" at bounding box center [804, 569] width 1502 height 5445
click at [1233, 65] on b "Custom Dates" at bounding box center [1243, 64] width 153 height 10
click at [1210, 528] on link "Custom Dates" at bounding box center [1244, 527] width 170 height 32
select select "7"
select select "2025"
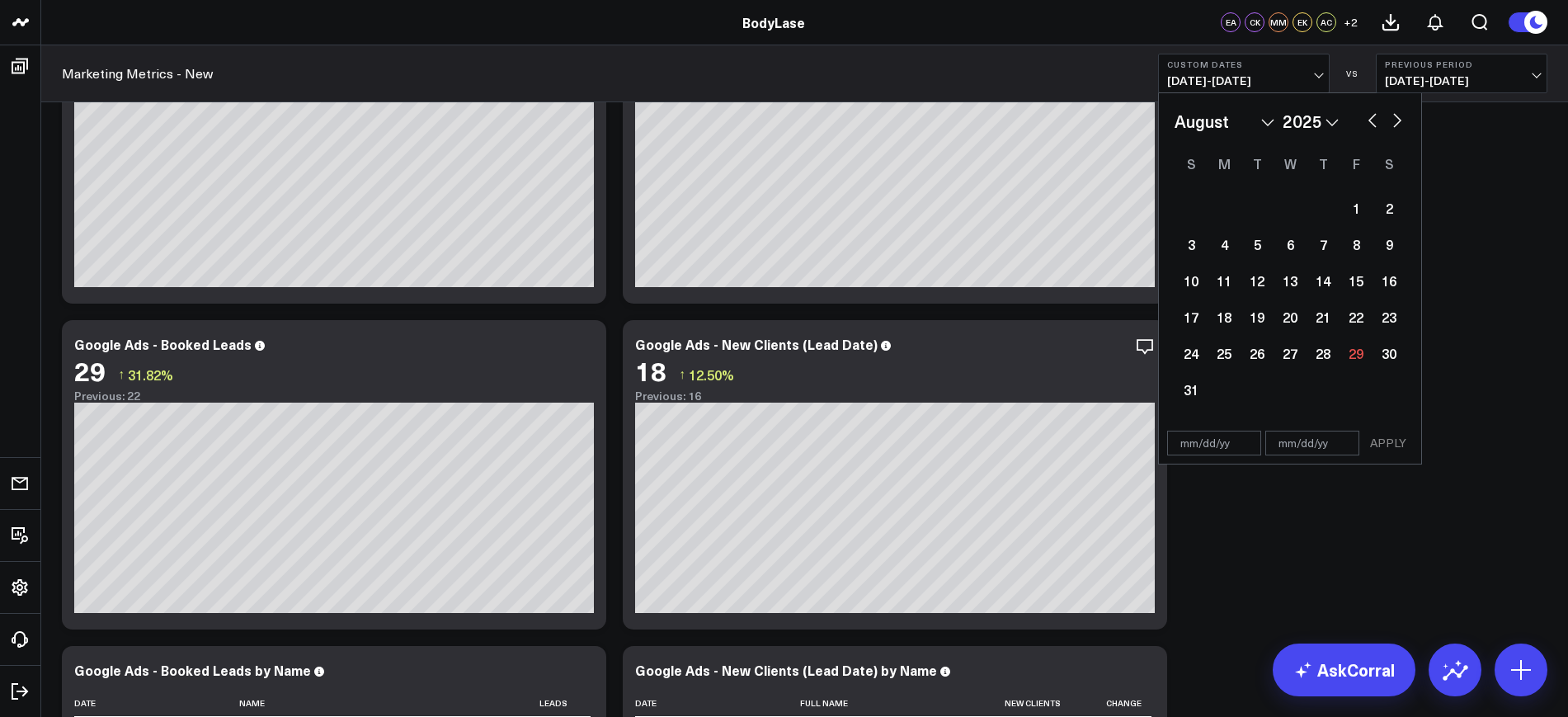
click at [1211, 443] on input "text" at bounding box center [1213, 443] width 94 height 25
select select "7"
select select "2025"
type input "[DATE]"
select select "10"
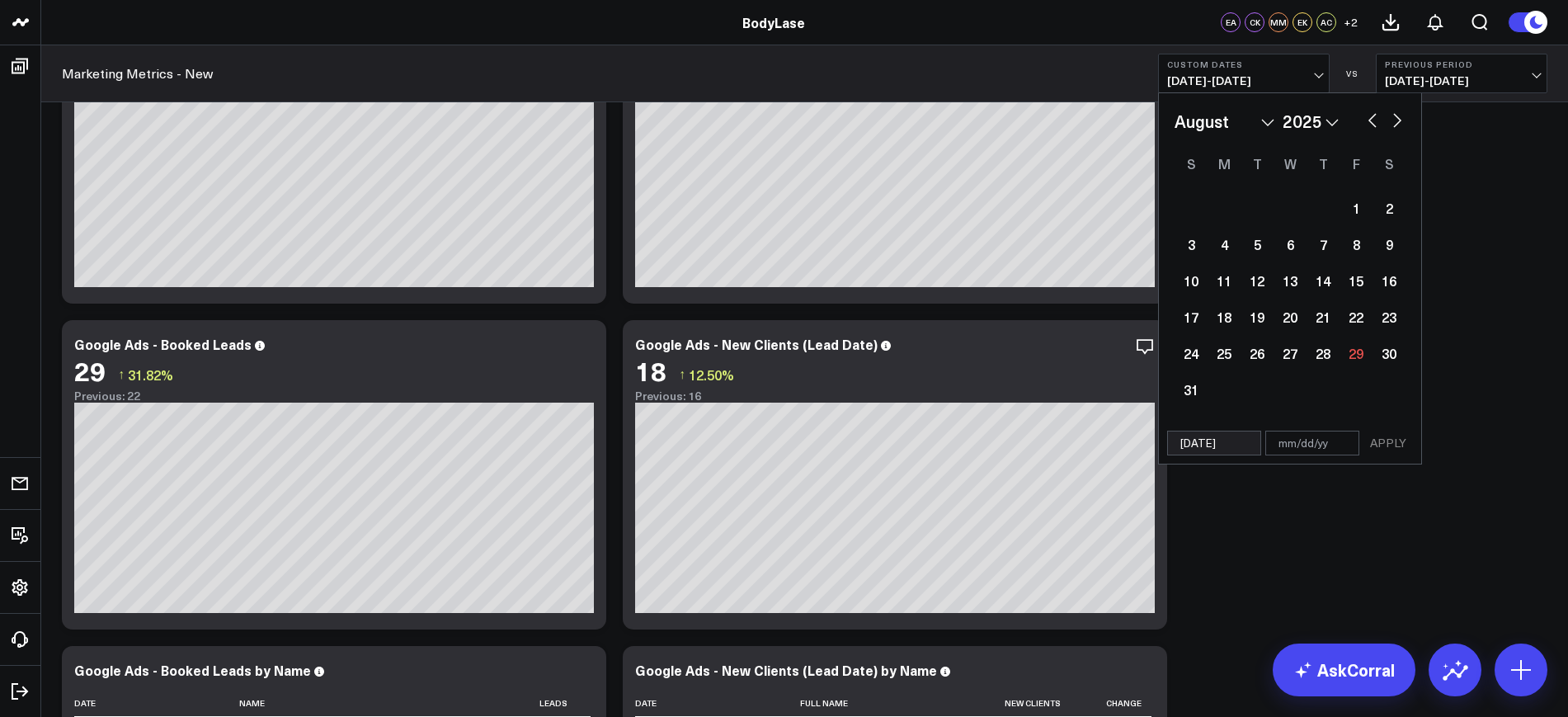
select select "2024"
type input "[DATE]"
click at [1309, 407] on input "text" at bounding box center [1312, 406] width 94 height 25
select select "10"
select select "2024"
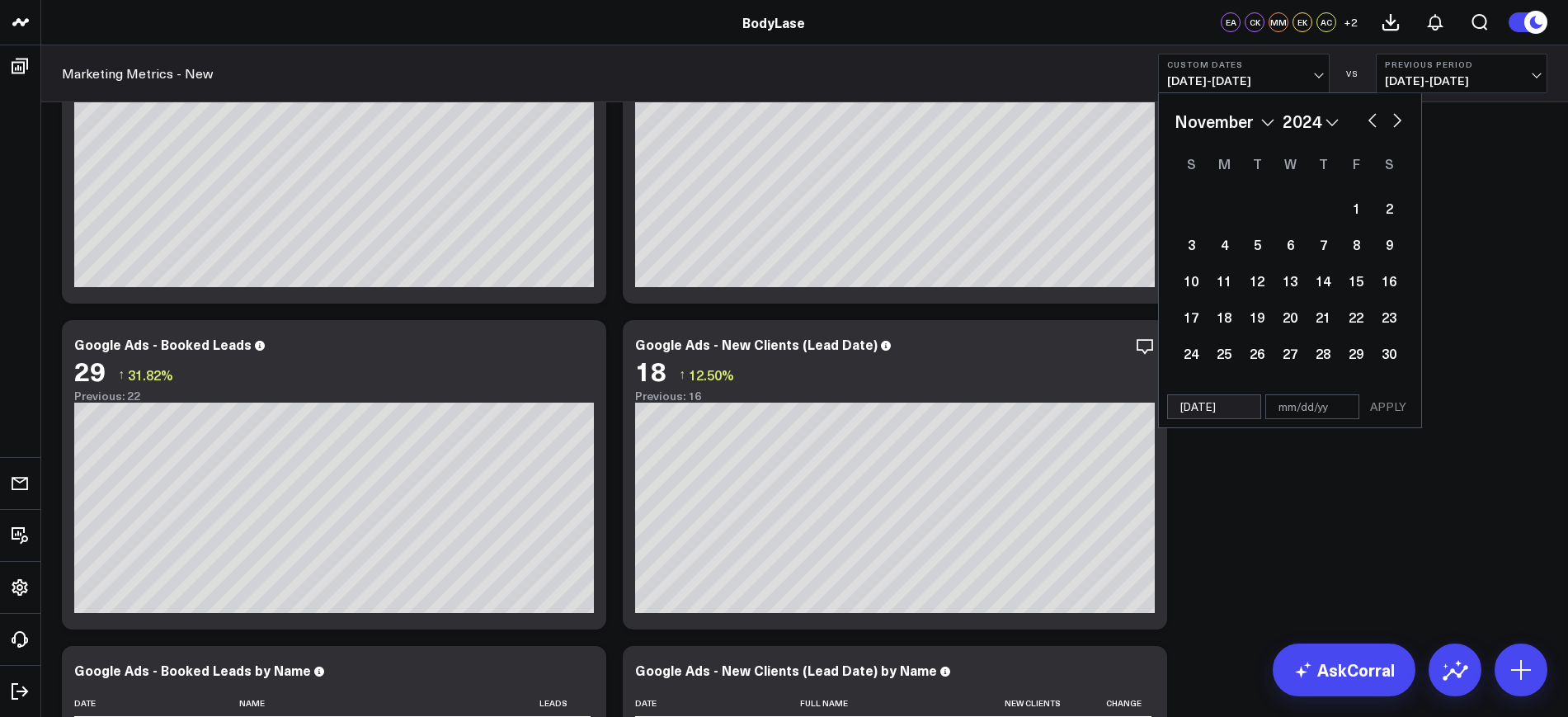
type input "1"
select select "10"
select select "2024"
type input "11/3"
select select "10"
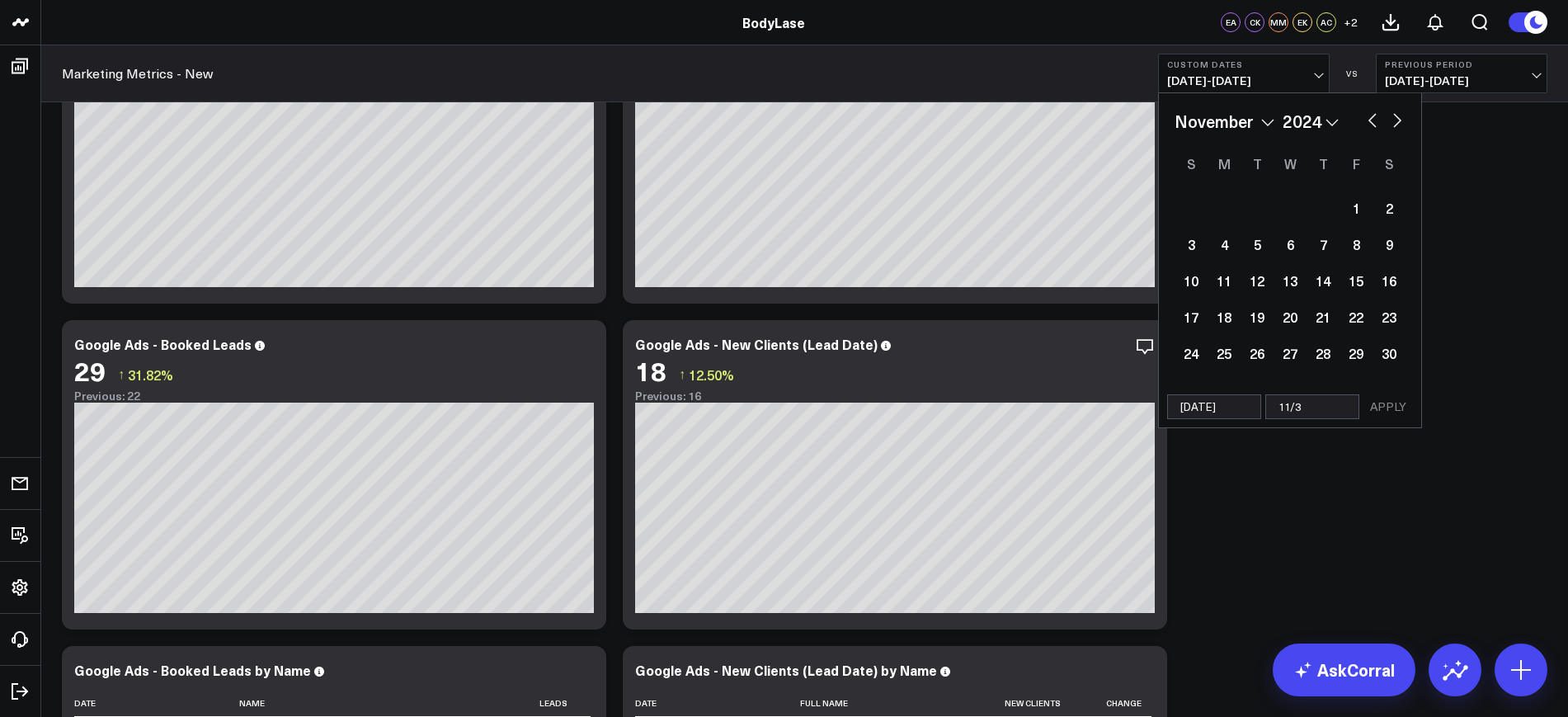
select select "2024"
type input "11/30"
select select "10"
select select "2024"
type input "11/30/2"
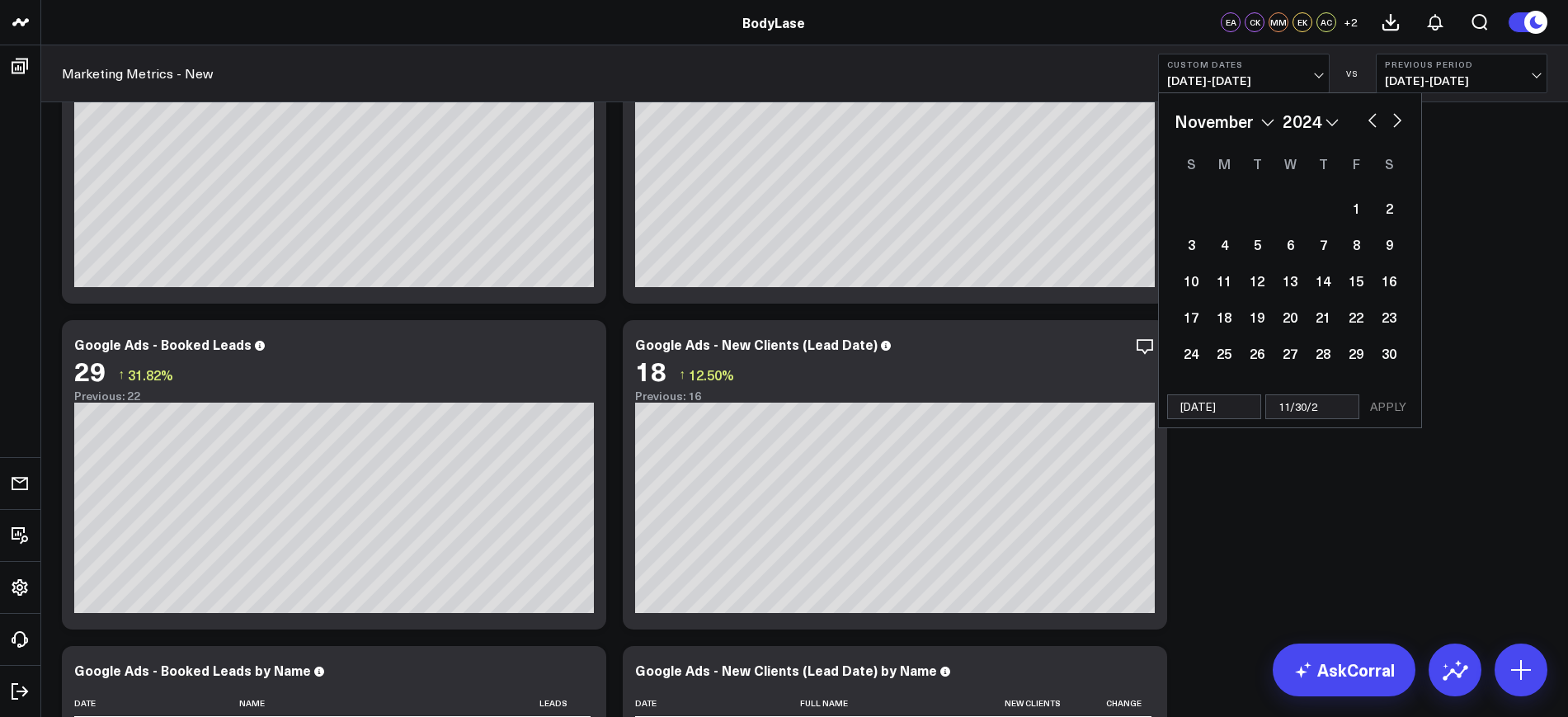
select select "10"
select select "2024"
type input "[DATE]"
select select "10"
select select "2024"
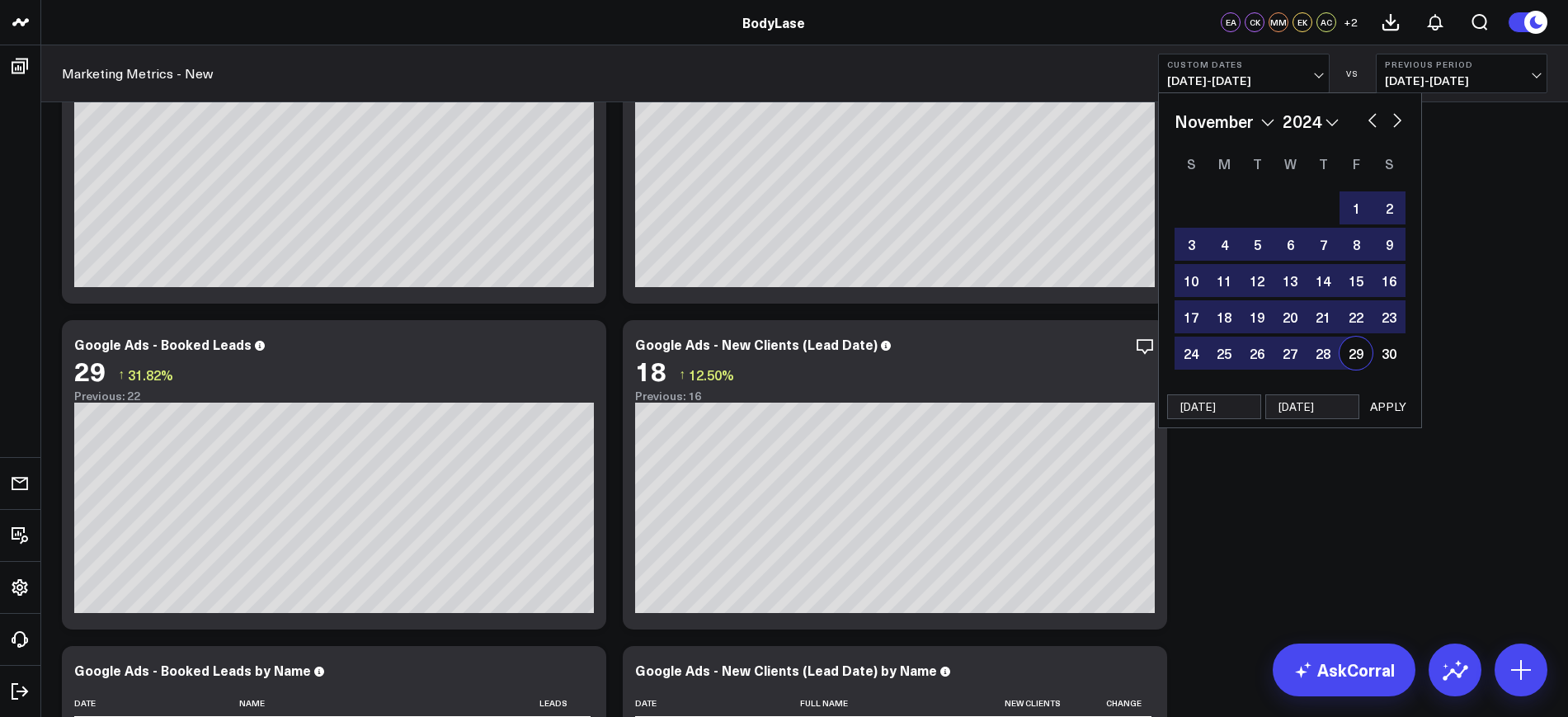
type input "[DATE]"
click at [1382, 407] on button "APPLY" at bounding box center [1388, 406] width 49 height 25
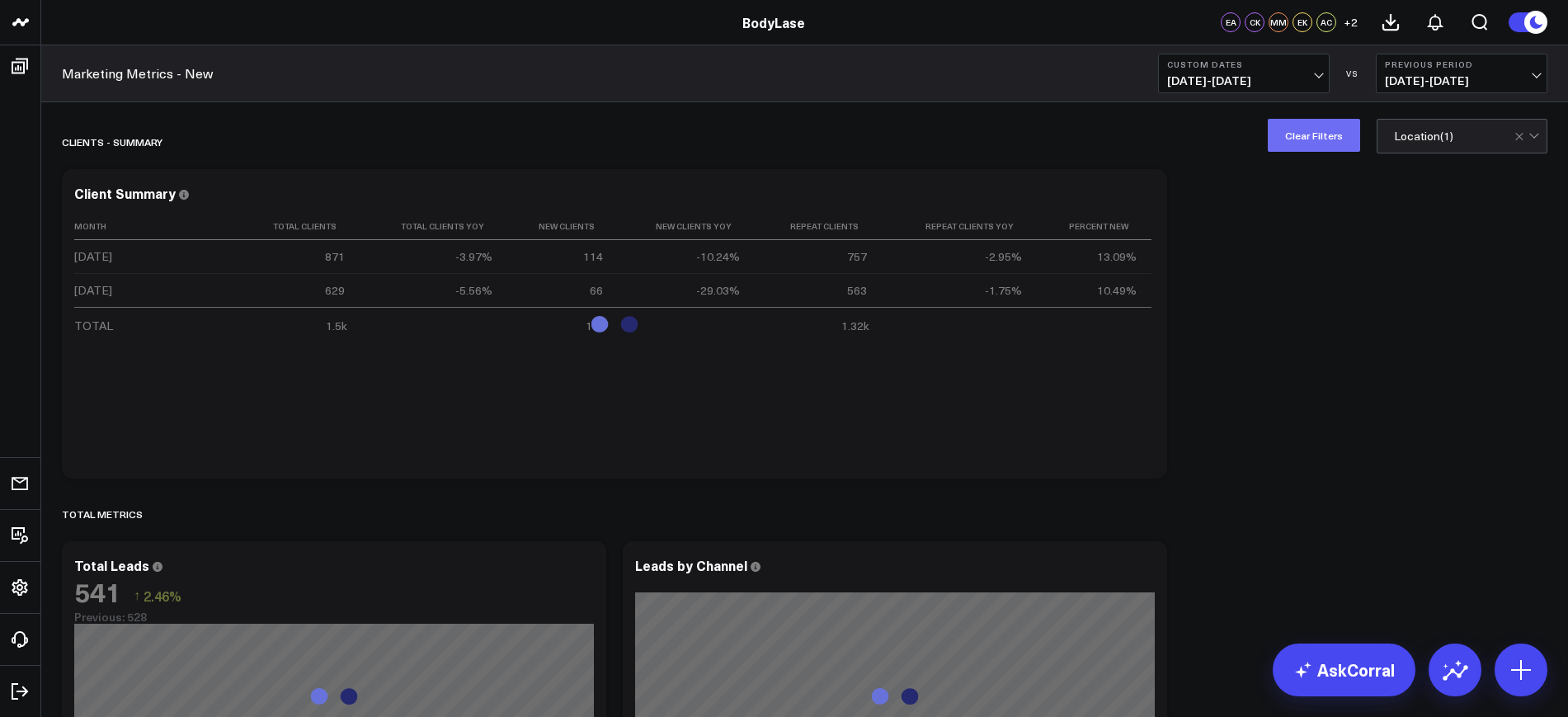
click at [1327, 143] on button "Clear Filters" at bounding box center [1313, 134] width 92 height 33
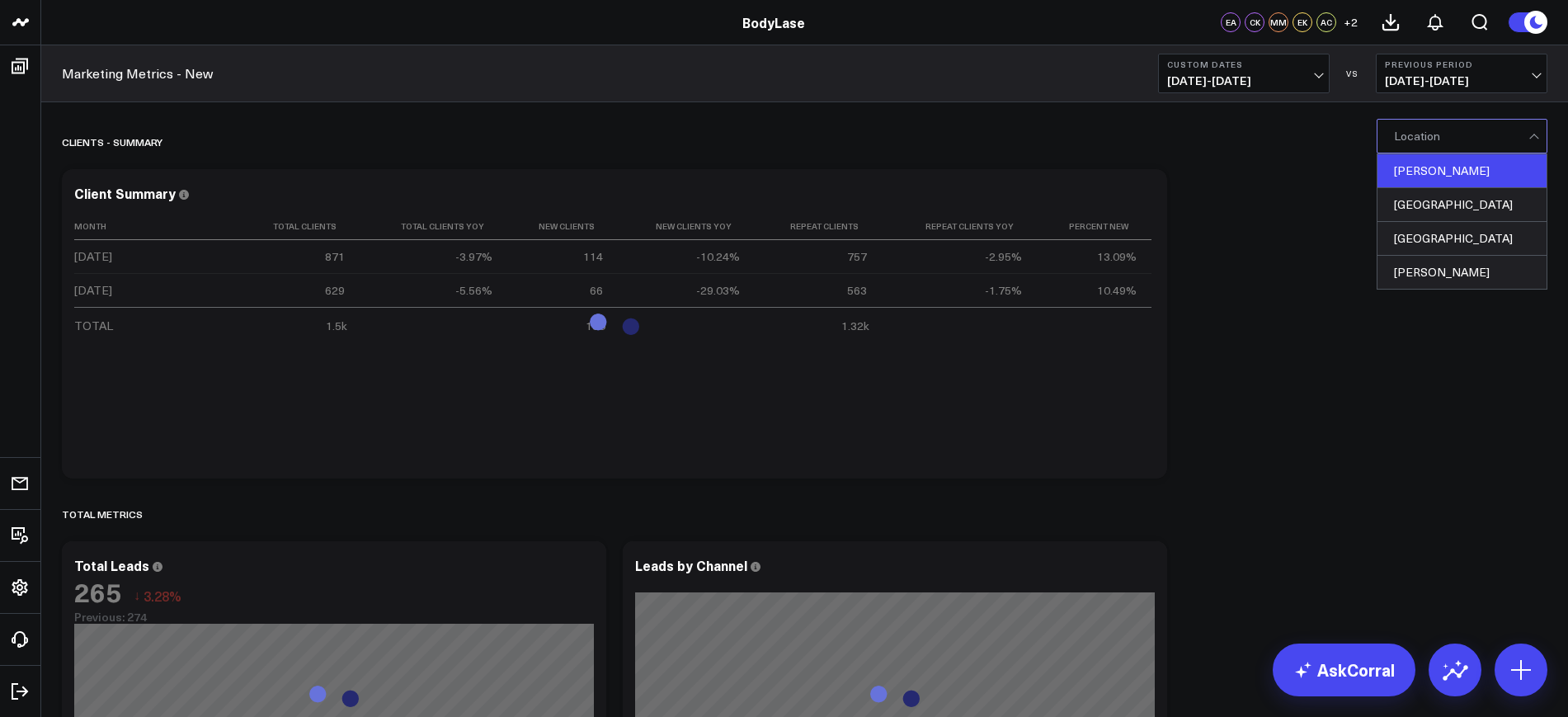
click at [1435, 157] on div "[PERSON_NAME]" at bounding box center [1462, 171] width 169 height 34
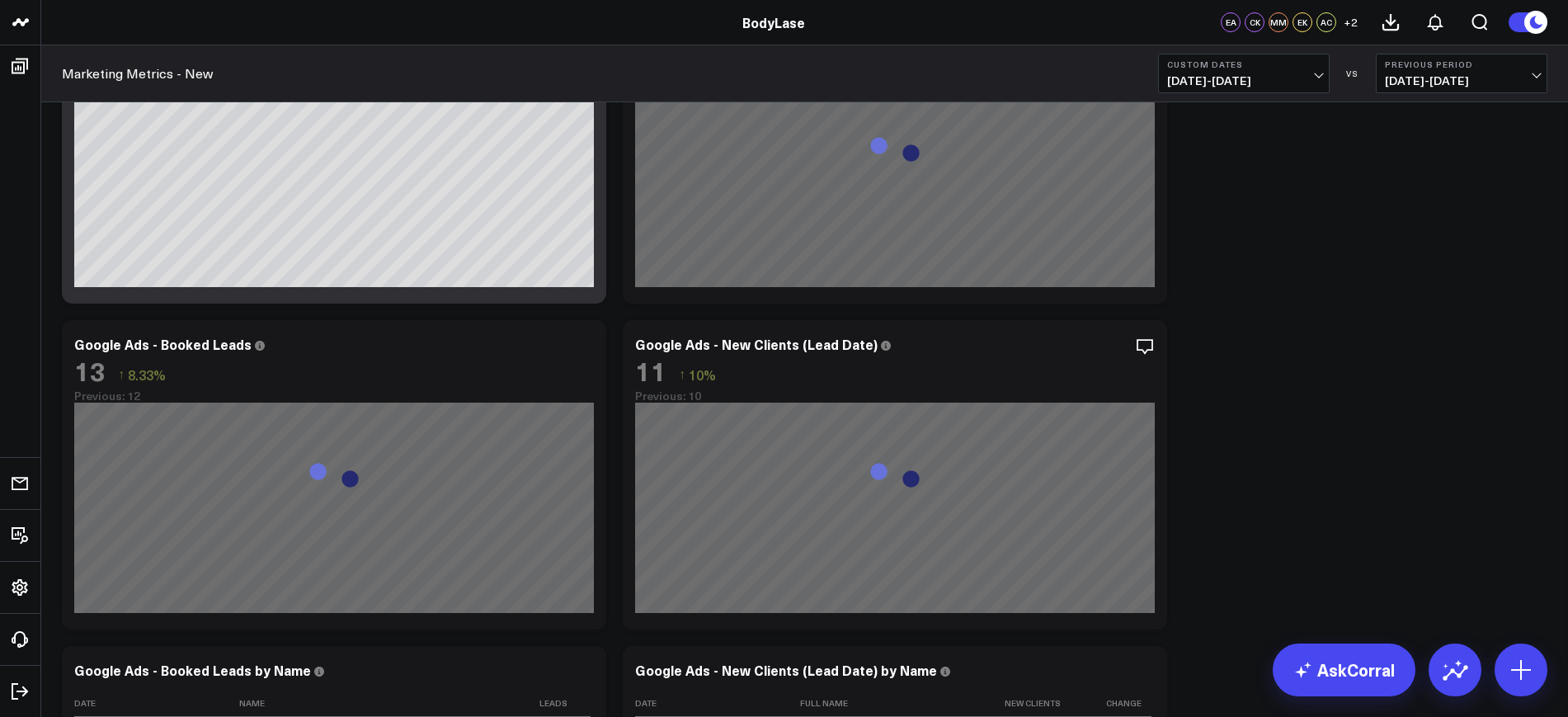
scroll to position [2371, 0]
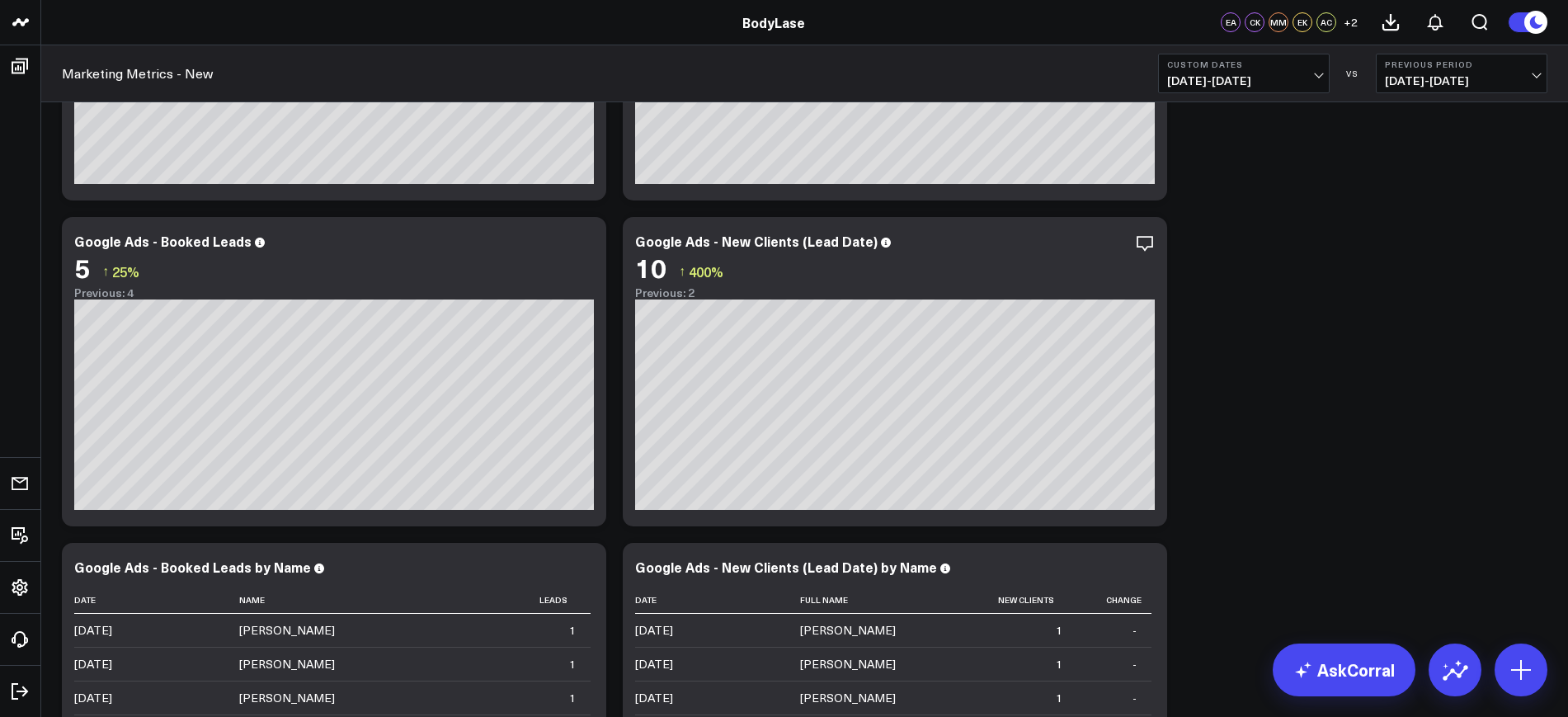
click at [1443, 61] on b "Previous Period" at bounding box center [1462, 64] width 153 height 10
click at [1405, 166] on link "YoY" at bounding box center [1462, 174] width 170 height 32
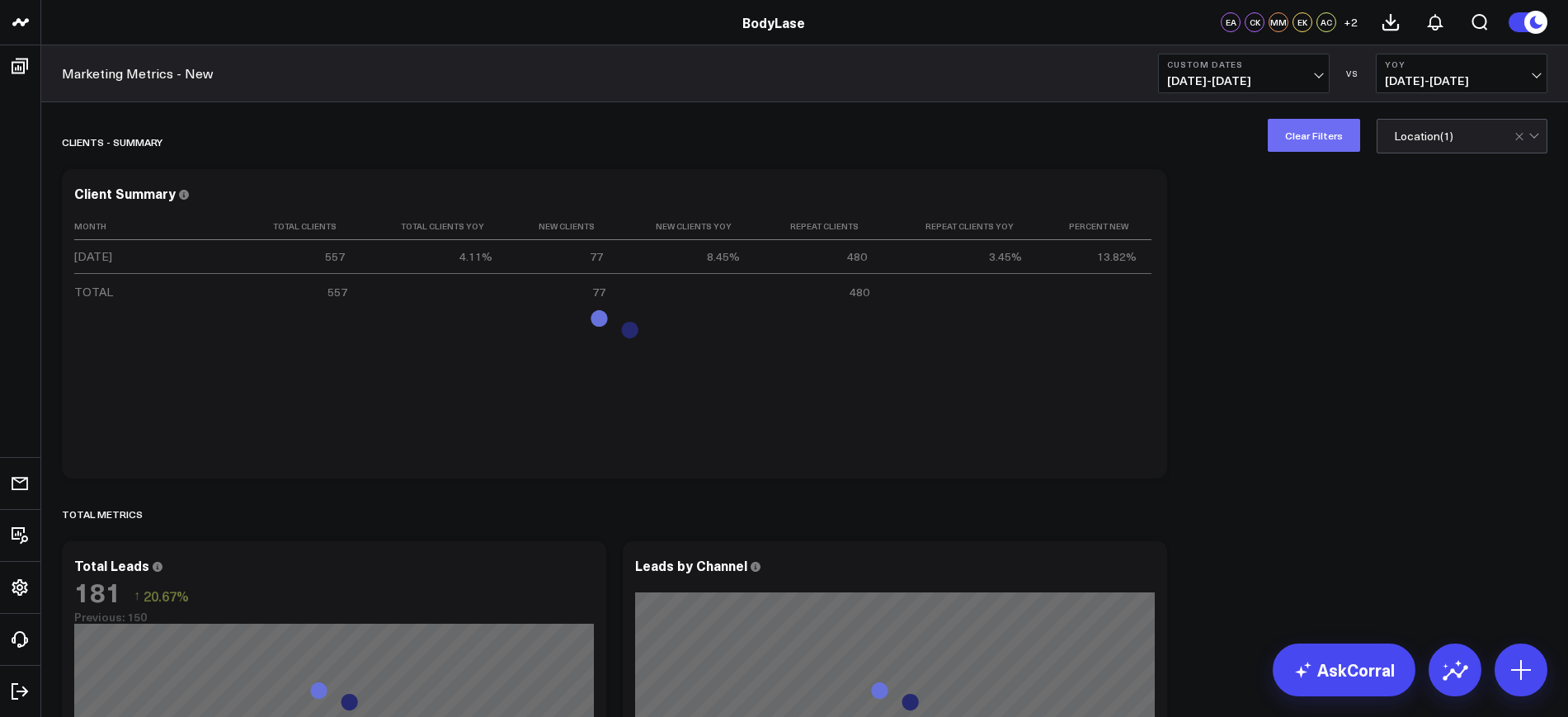
click at [1311, 129] on button "Clear Filters" at bounding box center [1313, 134] width 92 height 33
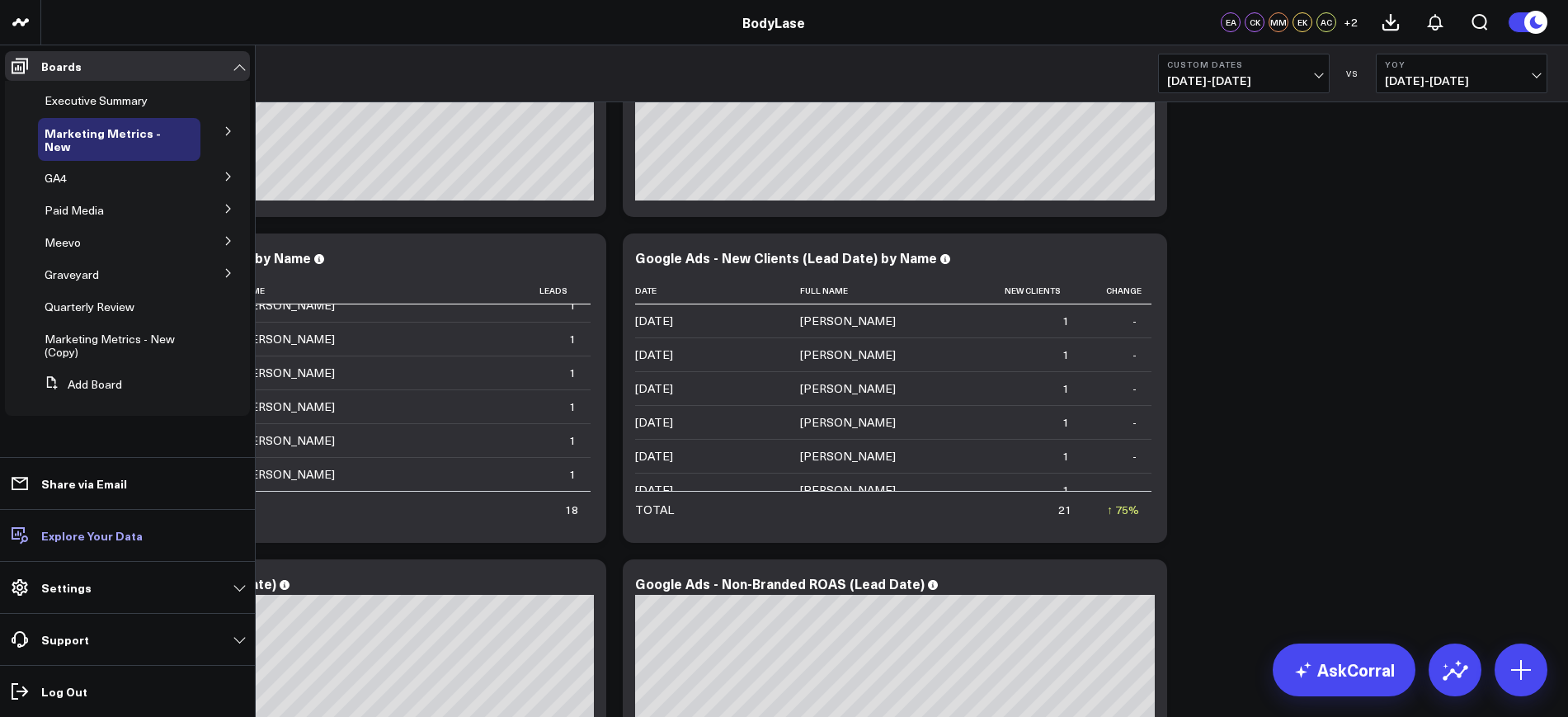
click at [89, 532] on p "Explore Your Data" at bounding box center [91, 535] width 102 height 13
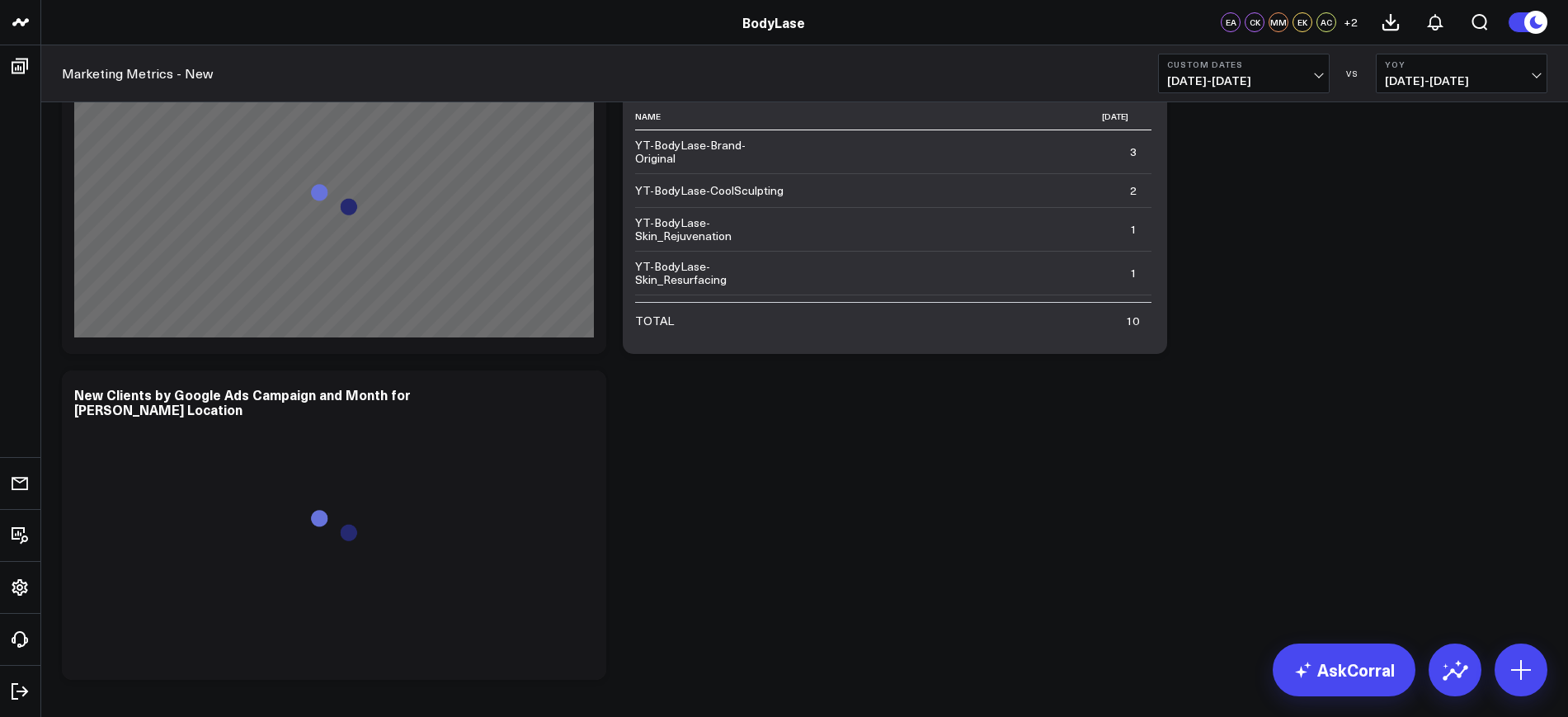
scroll to position [4942, 0]
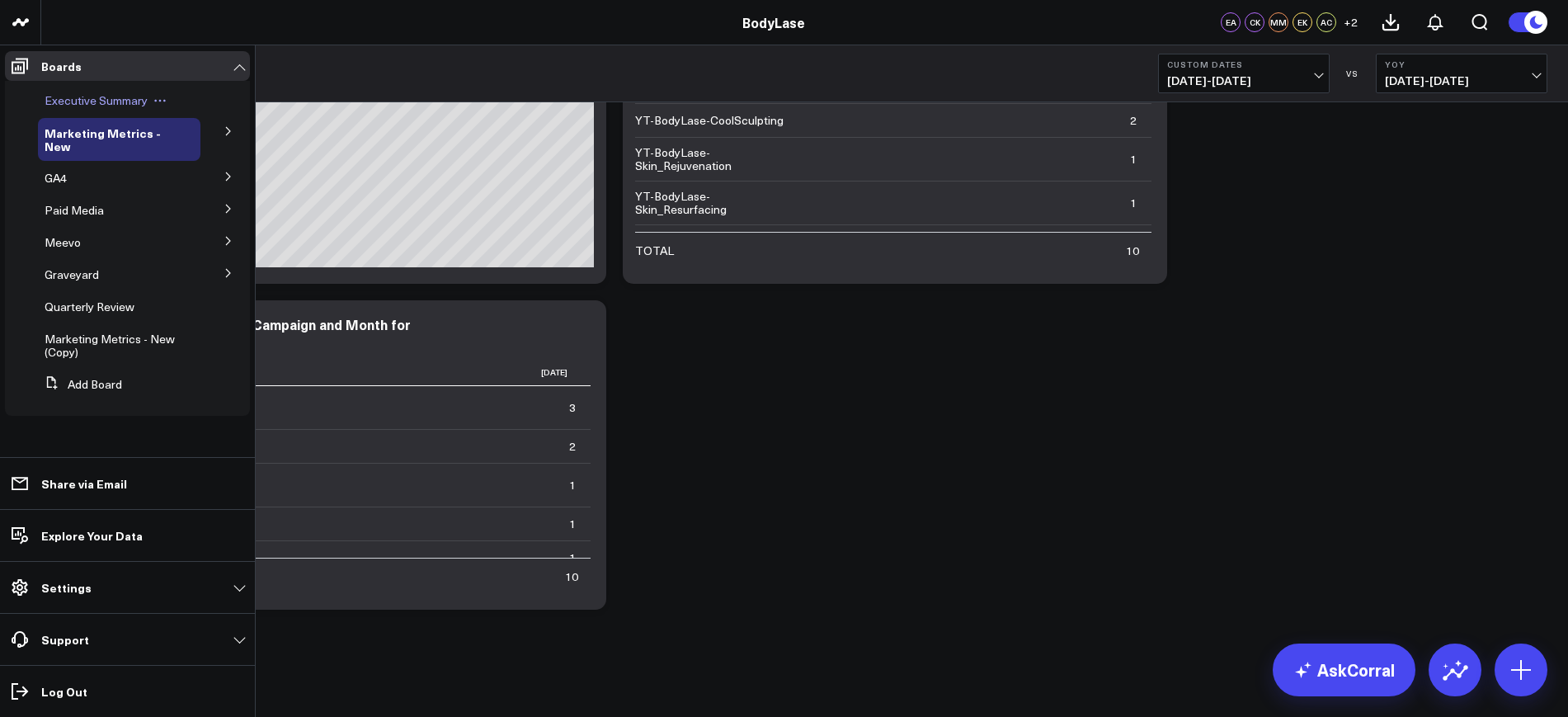
click at [107, 105] on span "Executive Summary" at bounding box center [96, 100] width 103 height 16
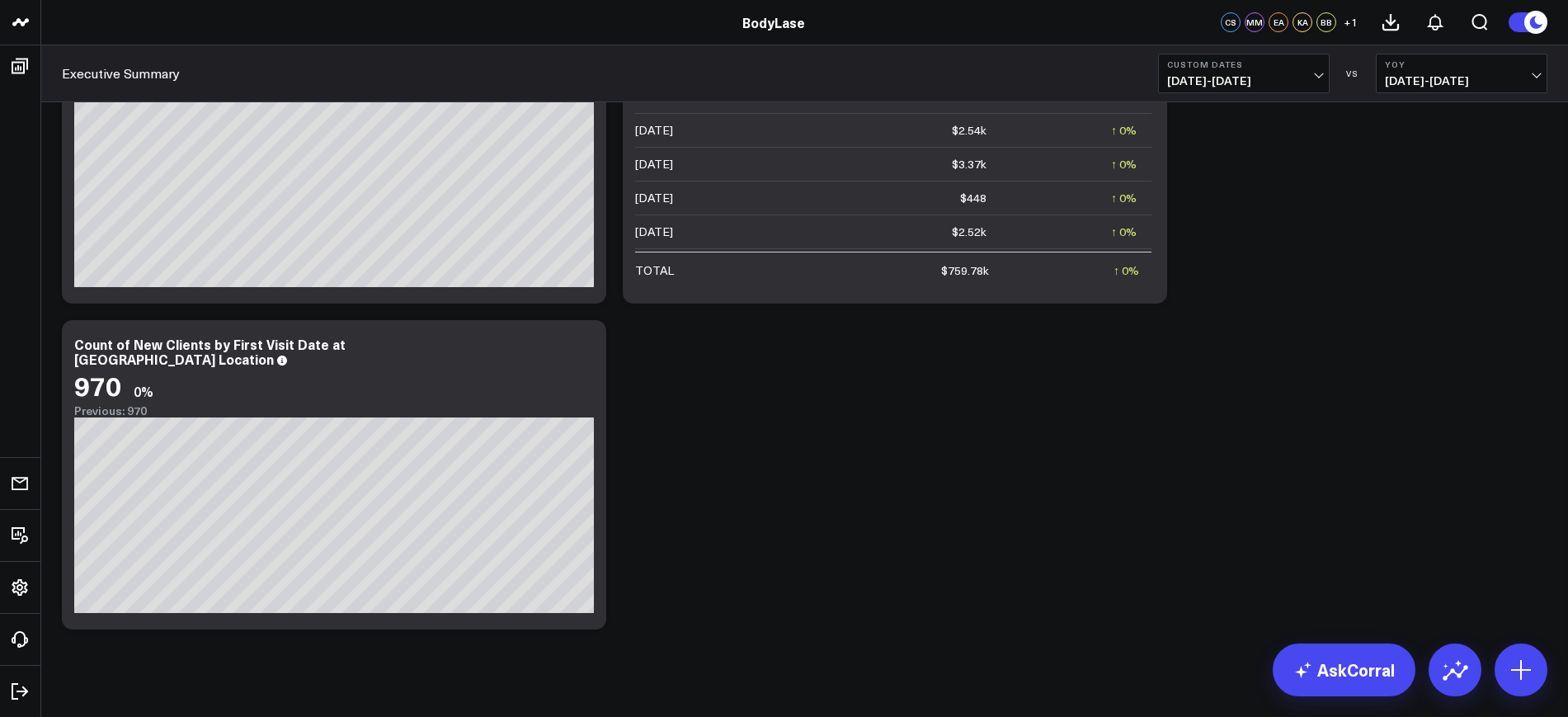
scroll to position [2602, 0]
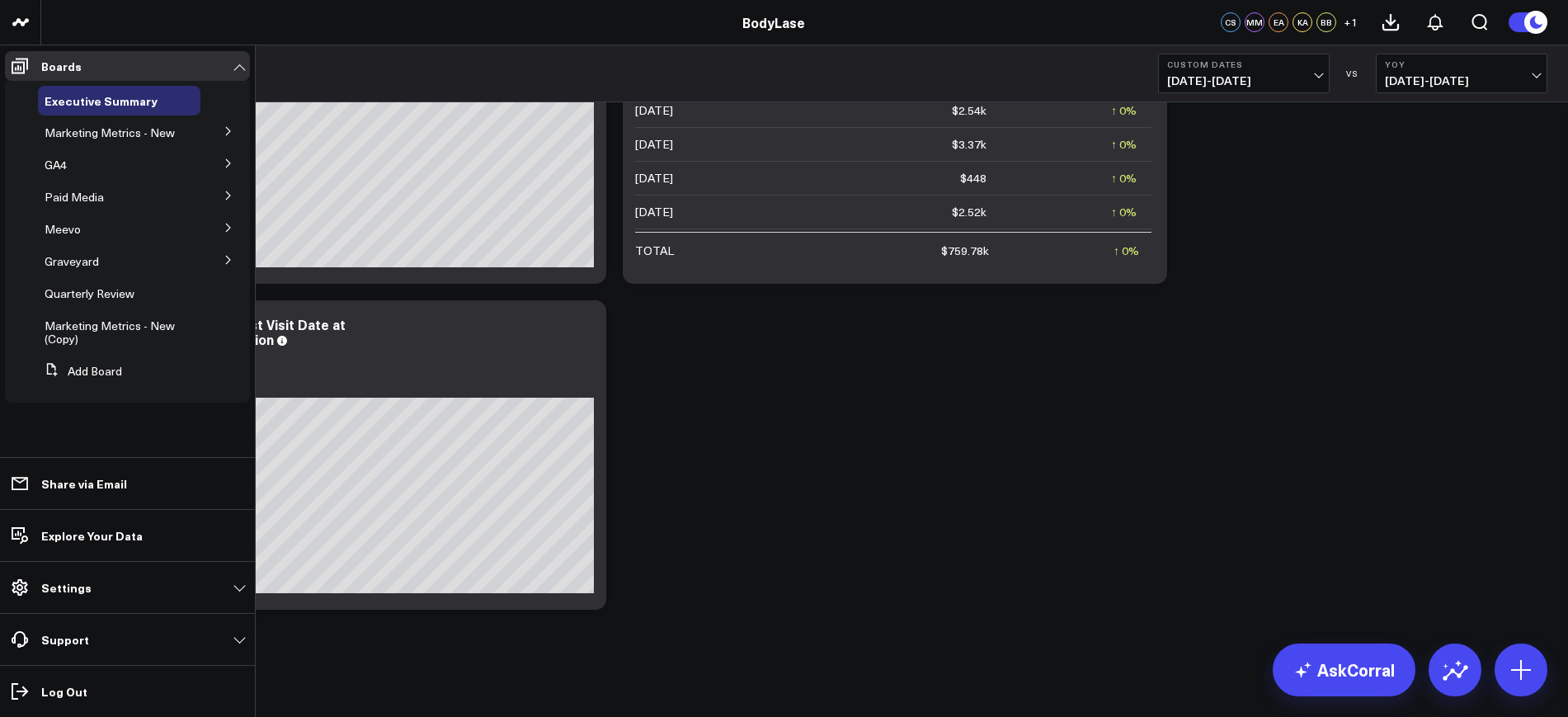
click at [226, 130] on icon at bounding box center [228, 131] width 10 height 10
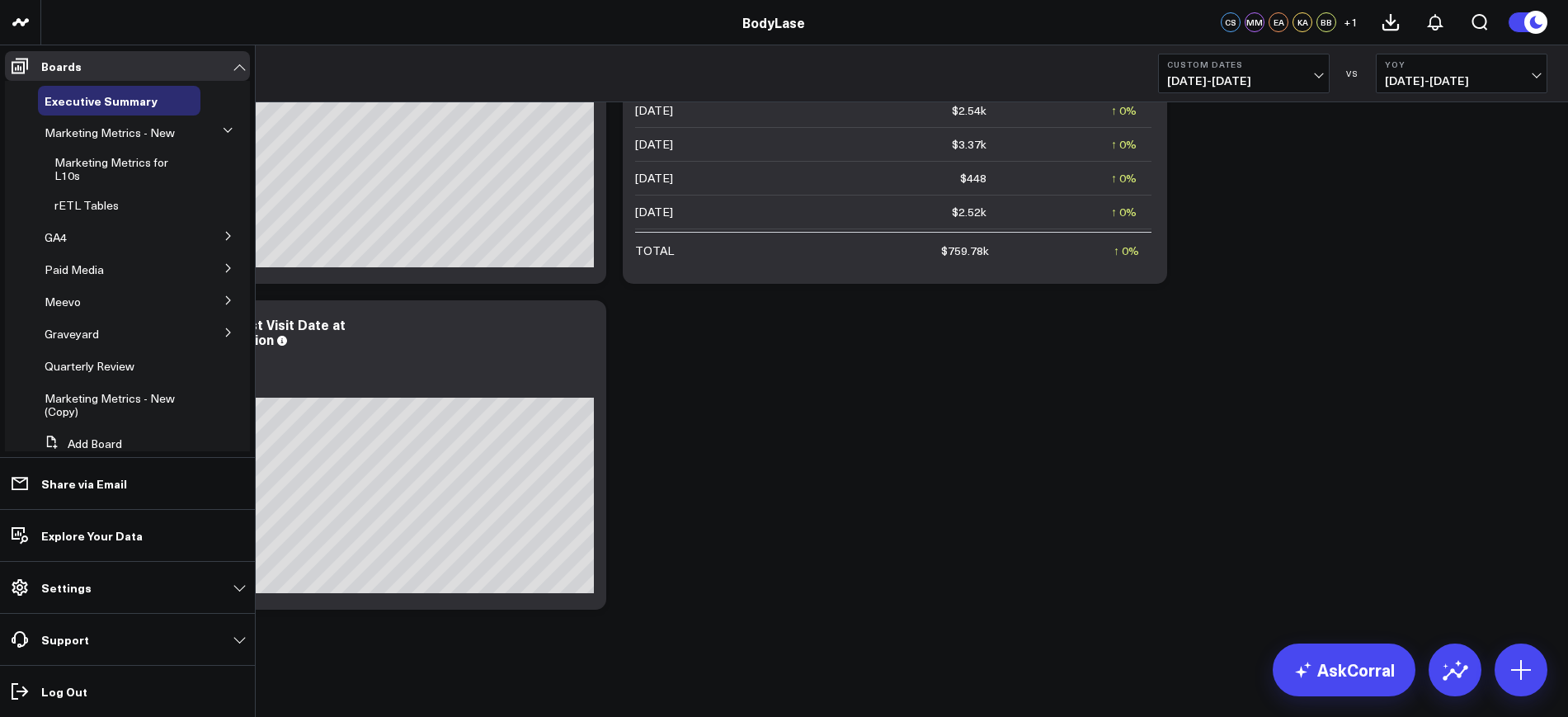
click at [65, 245] on span "GA4" at bounding box center [56, 237] width 22 height 16
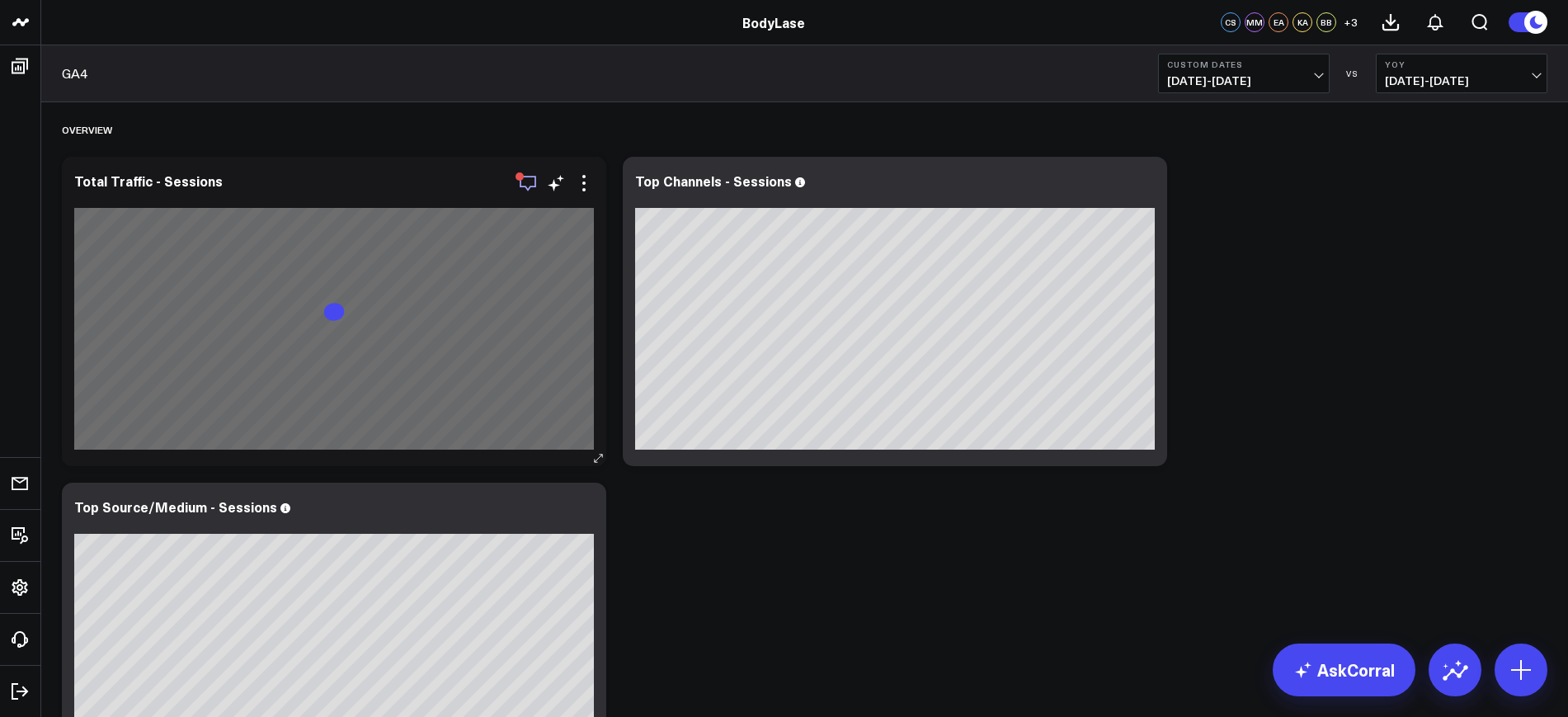
click at [521, 186] on icon "button" at bounding box center [528, 183] width 17 height 16
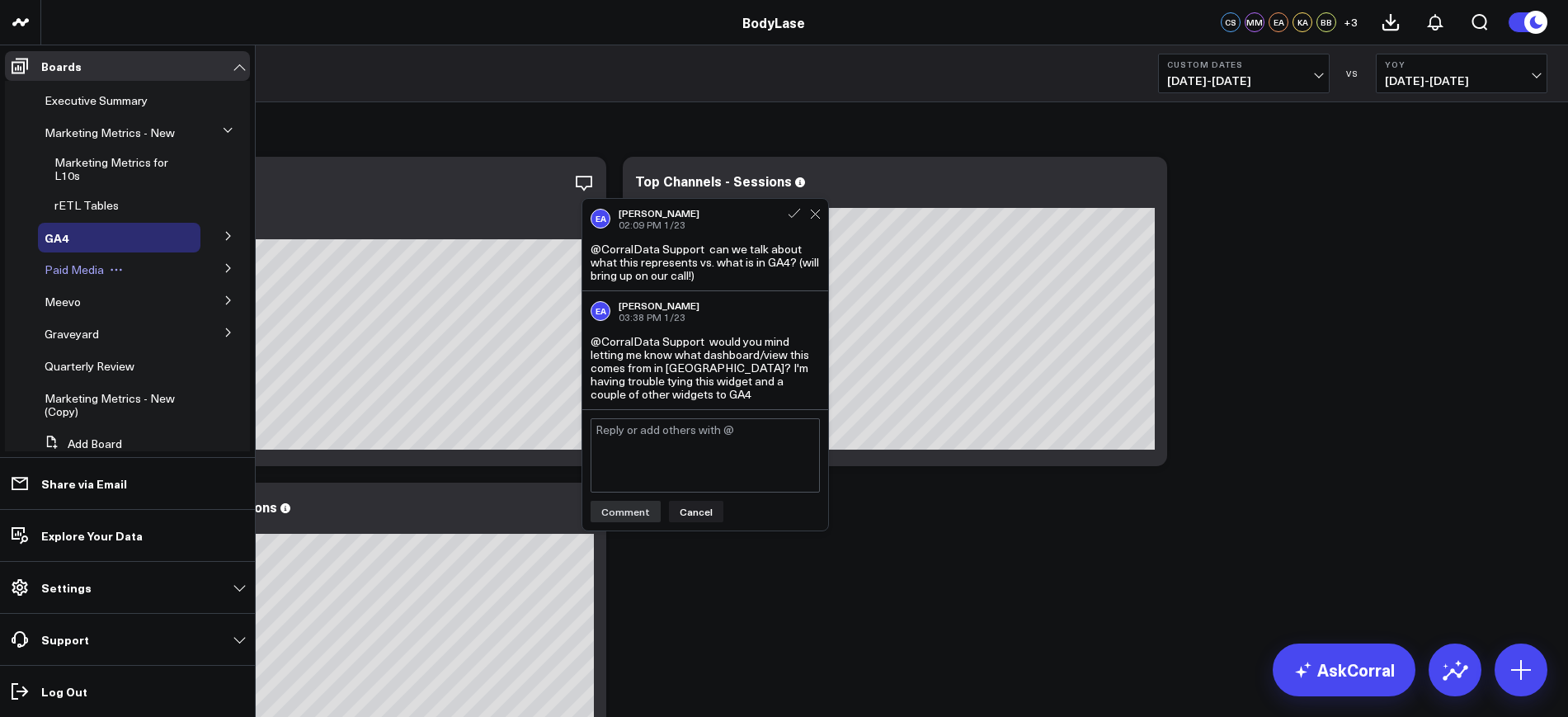
click at [60, 277] on span "Paid Media" at bounding box center [75, 269] width 60 height 16
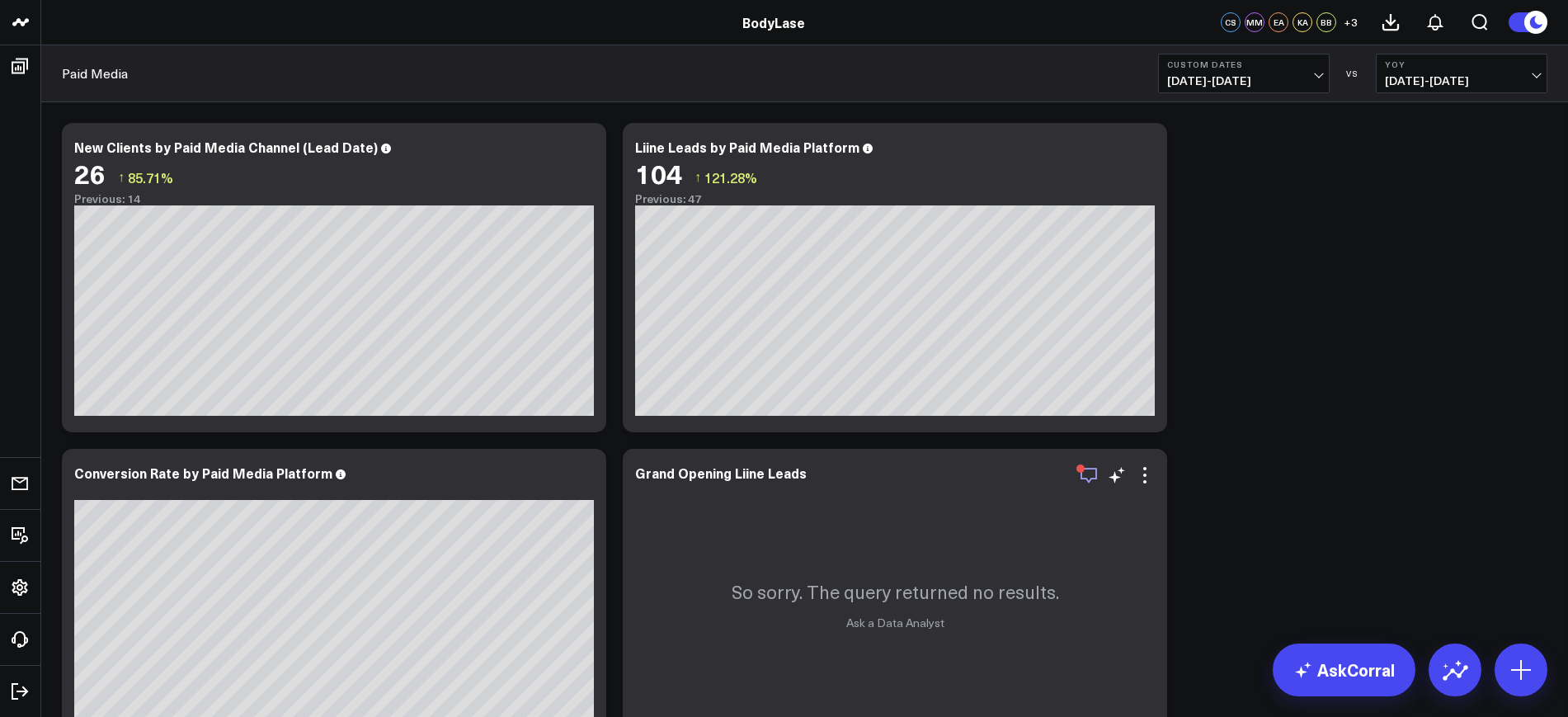
click at [1085, 483] on icon "button" at bounding box center [1088, 474] width 20 height 20
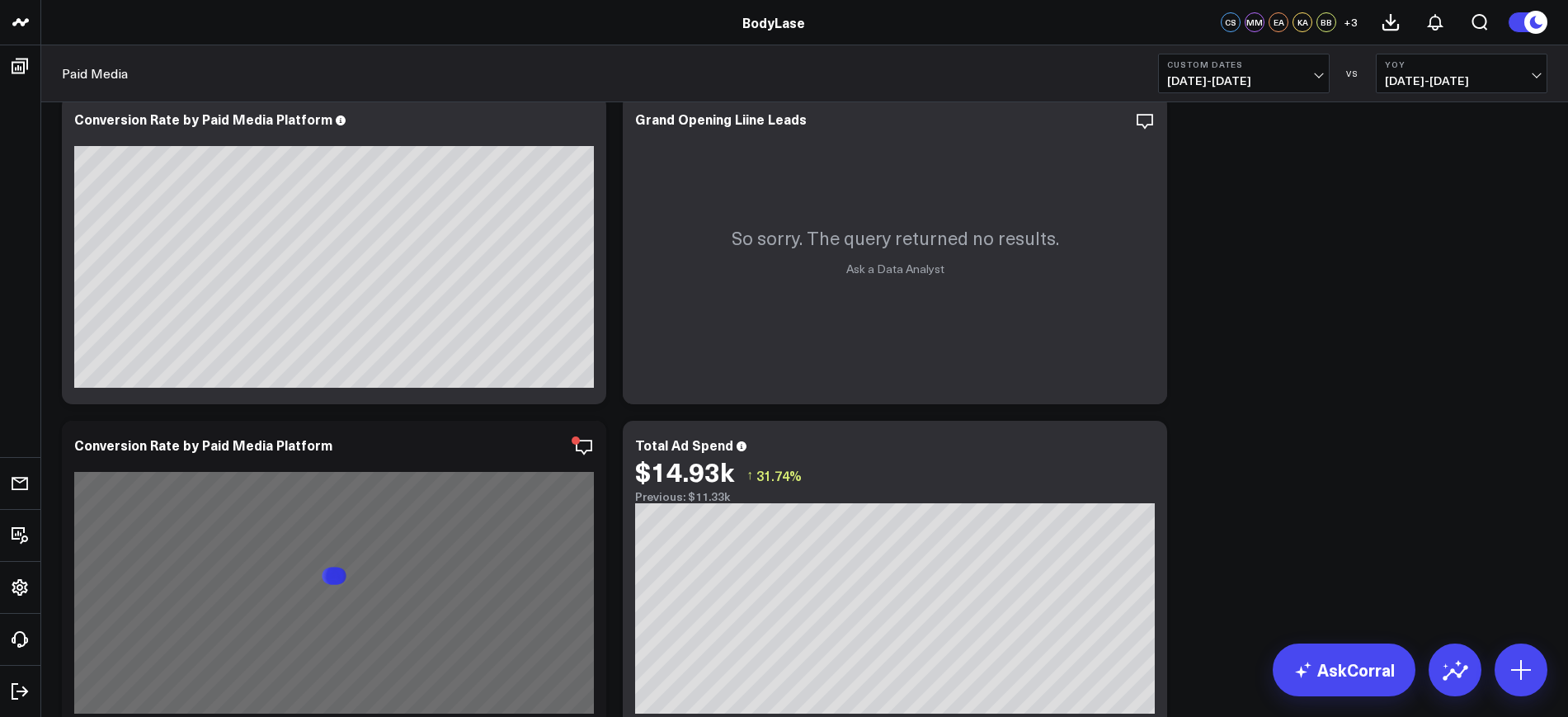
scroll to position [515, 0]
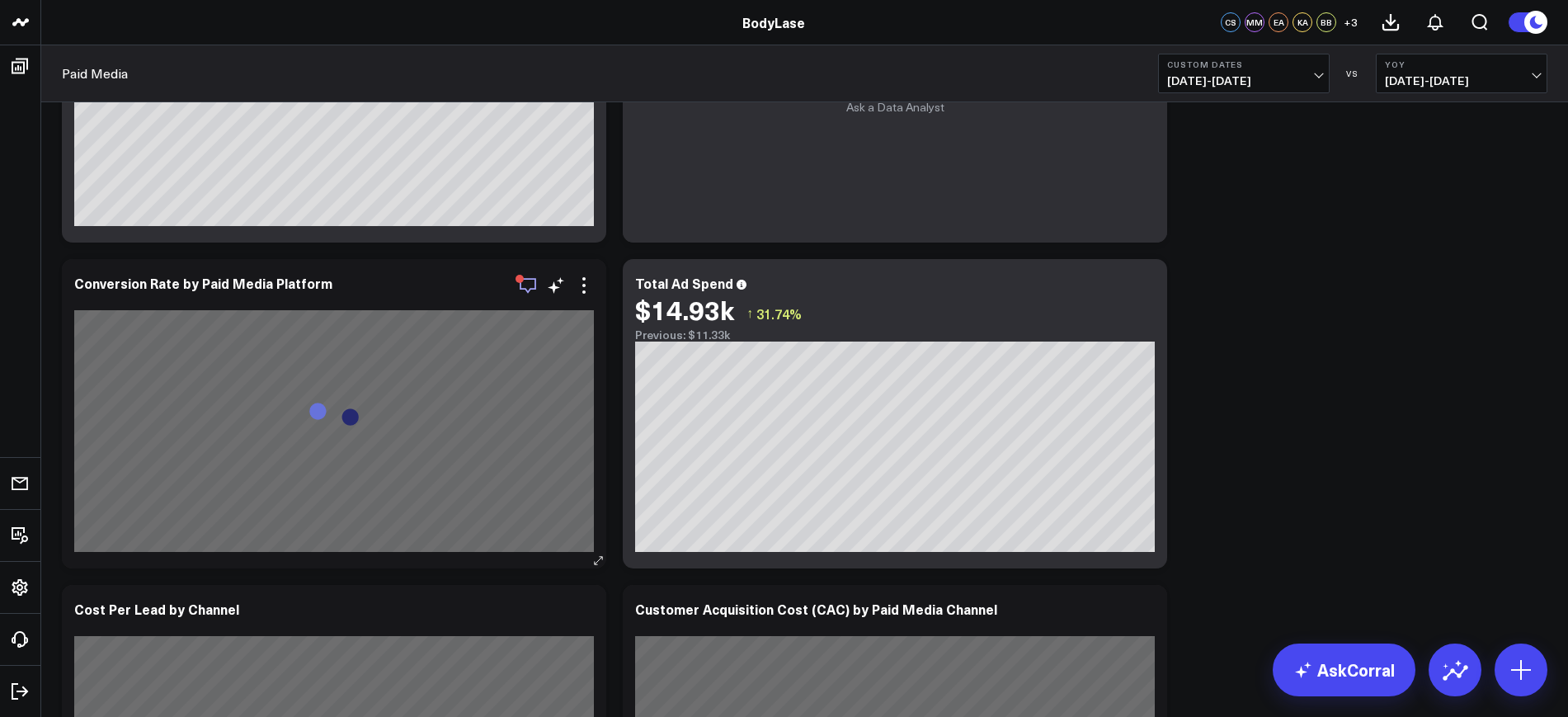
click at [533, 279] on icon "button" at bounding box center [528, 286] width 17 height 16
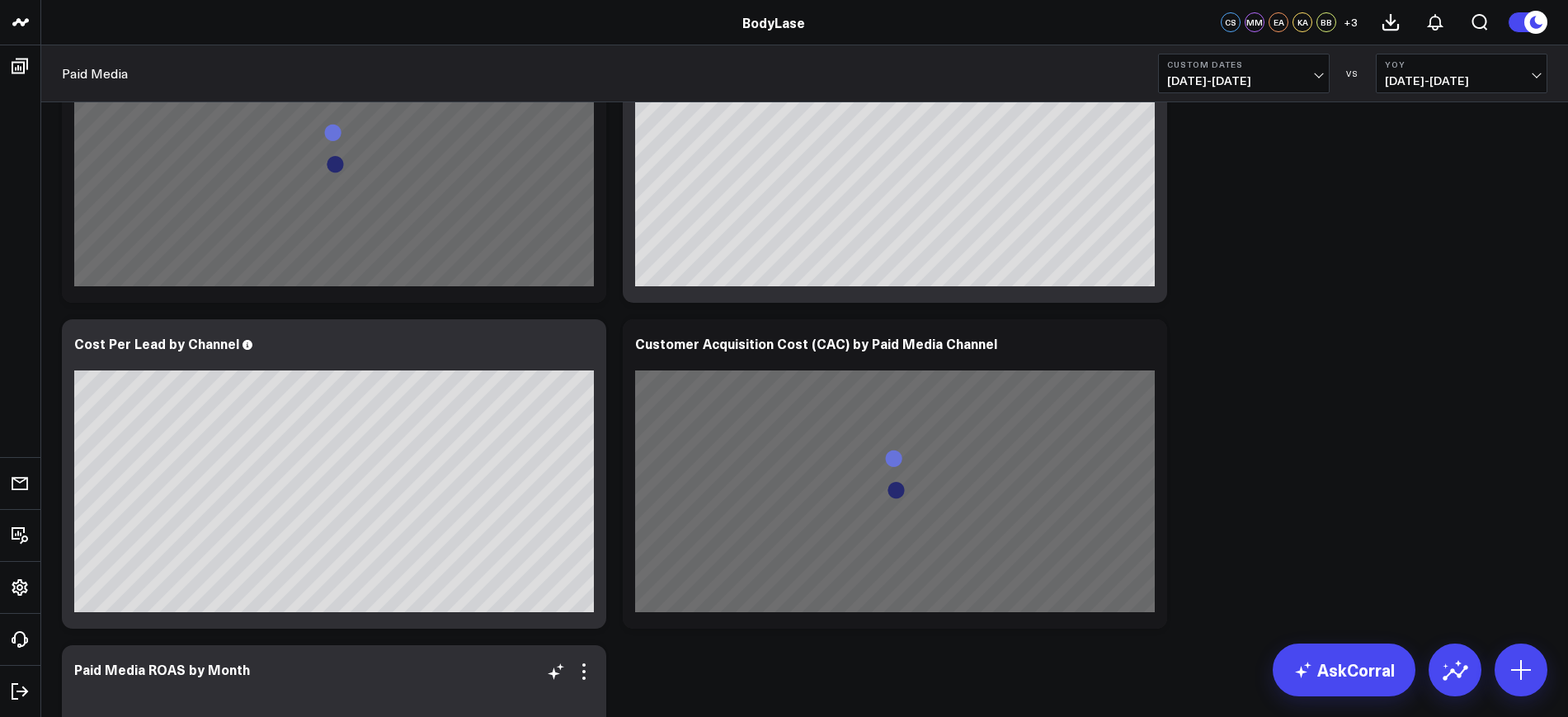
scroll to position [1134, 0]
